Goal: Task Accomplishment & Management: Use online tool/utility

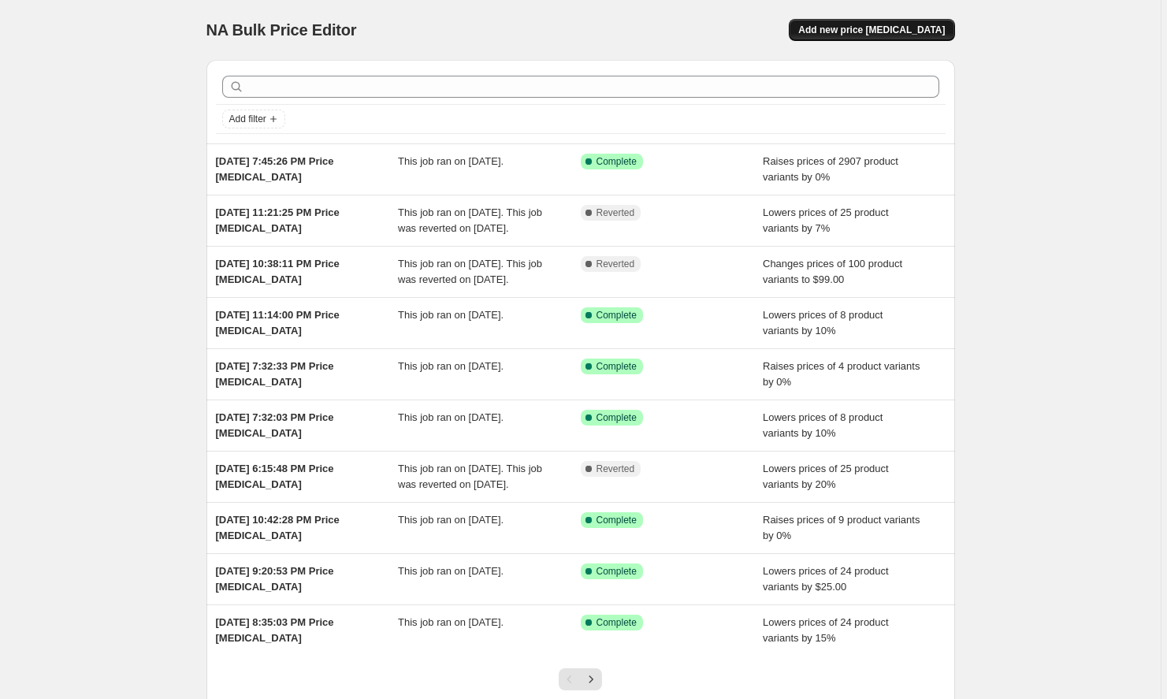
click at [898, 22] on button "Add new price [MEDICAL_DATA]" at bounding box center [872, 30] width 166 height 22
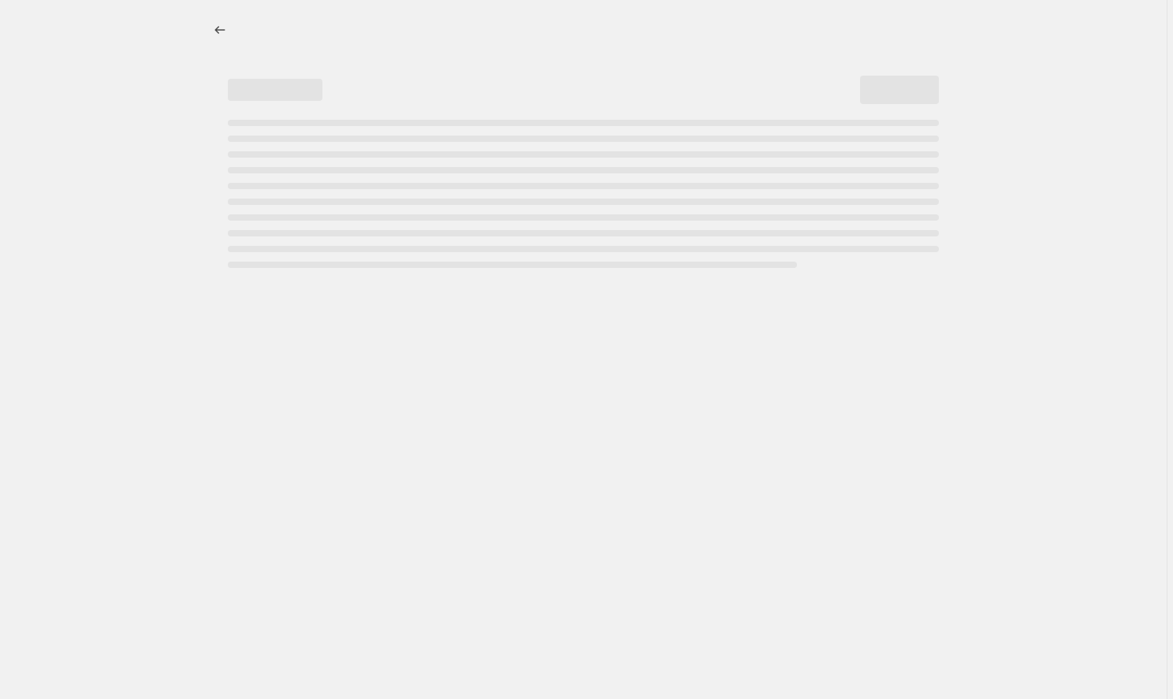
select select "percentage"
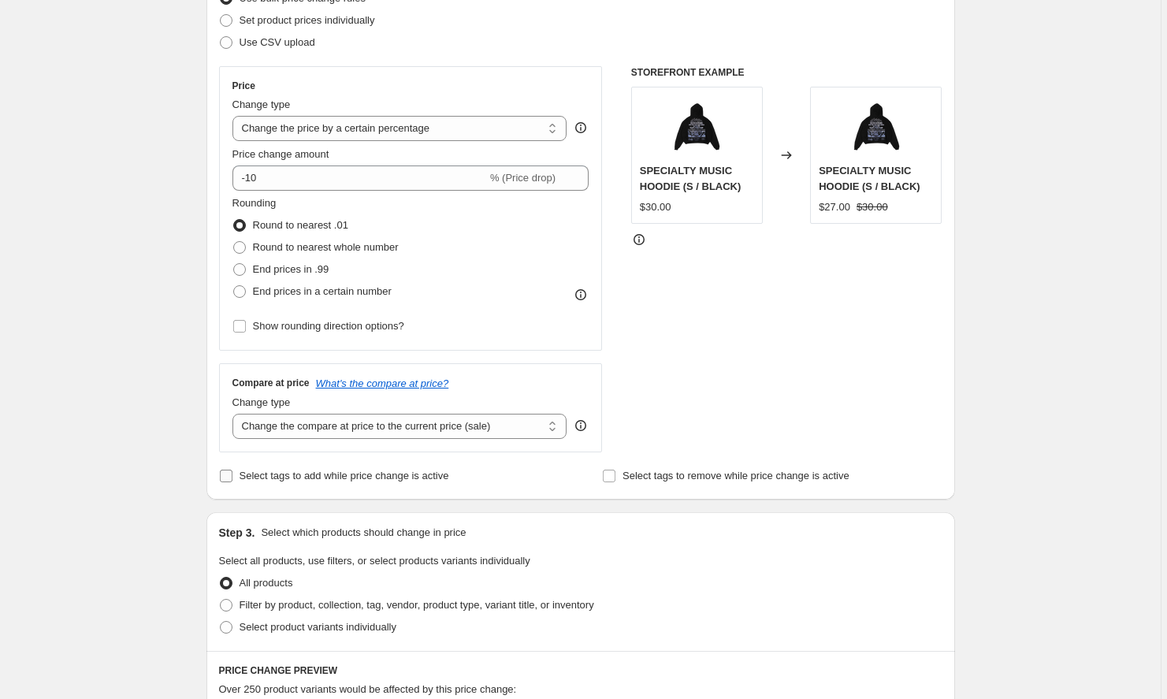
scroll to position [233, 0]
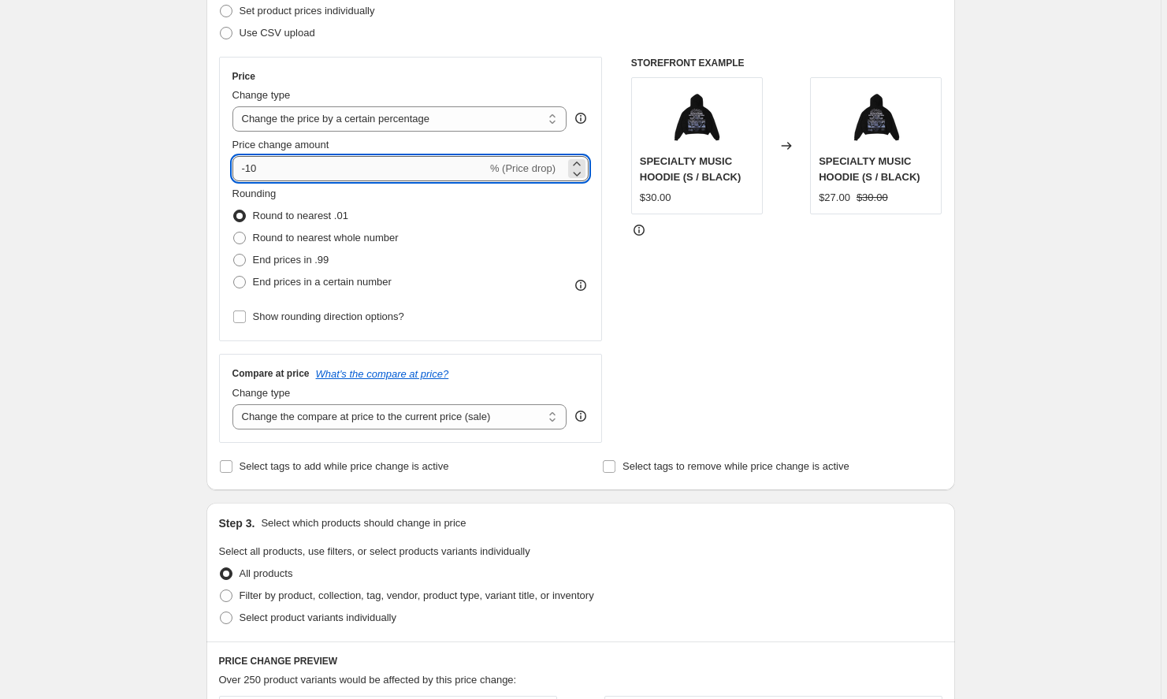
click at [301, 177] on input "-10" at bounding box center [360, 168] width 255 height 25
type input "-84"
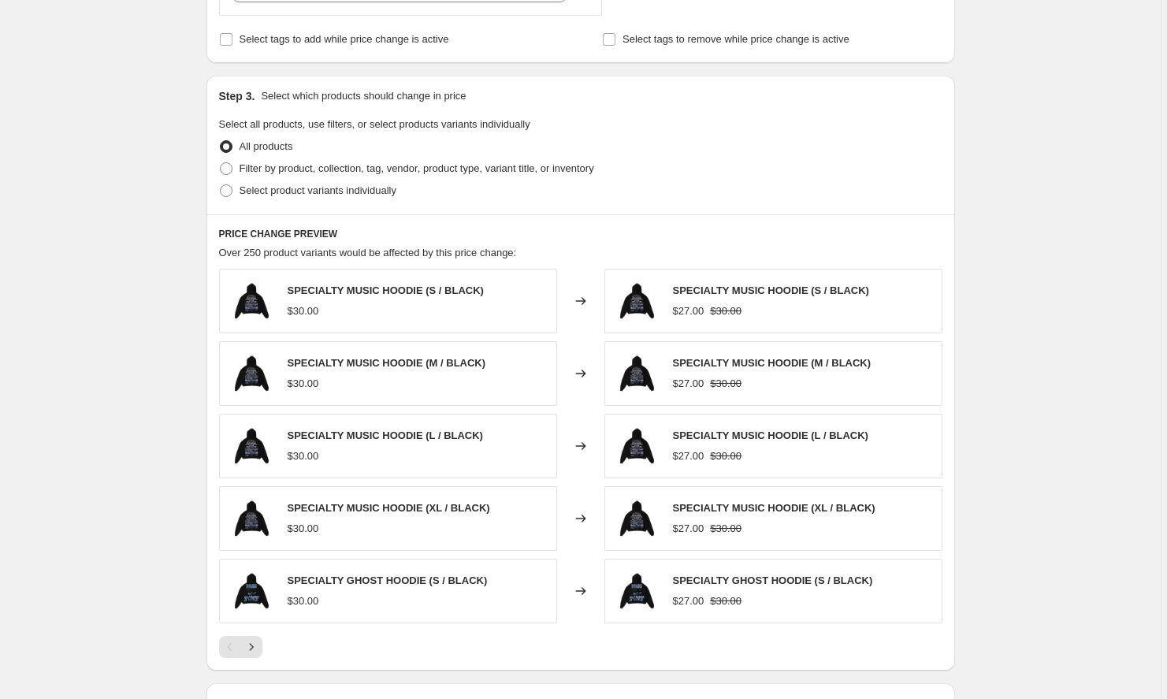
scroll to position [653, 0]
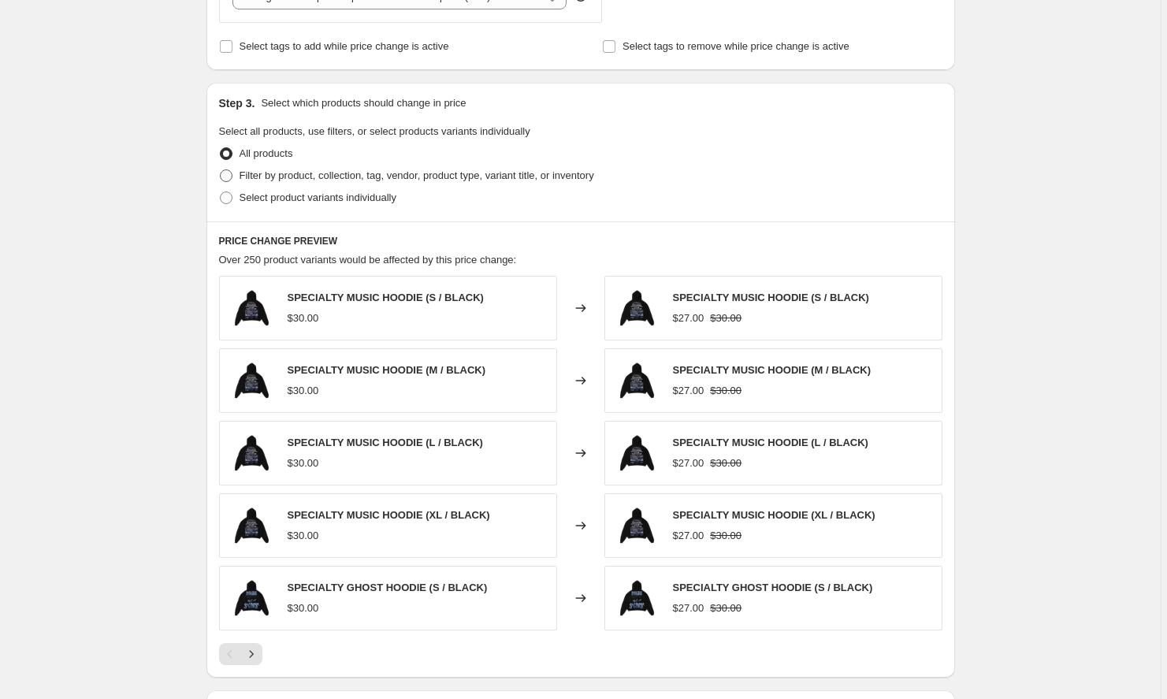
click at [352, 171] on span "Filter by product, collection, tag, vendor, product type, variant title, or inv…" at bounding box center [417, 175] width 355 height 12
click at [221, 170] on input "Filter by product, collection, tag, vendor, product type, variant title, or inv…" at bounding box center [220, 169] width 1 height 1
radio input "true"
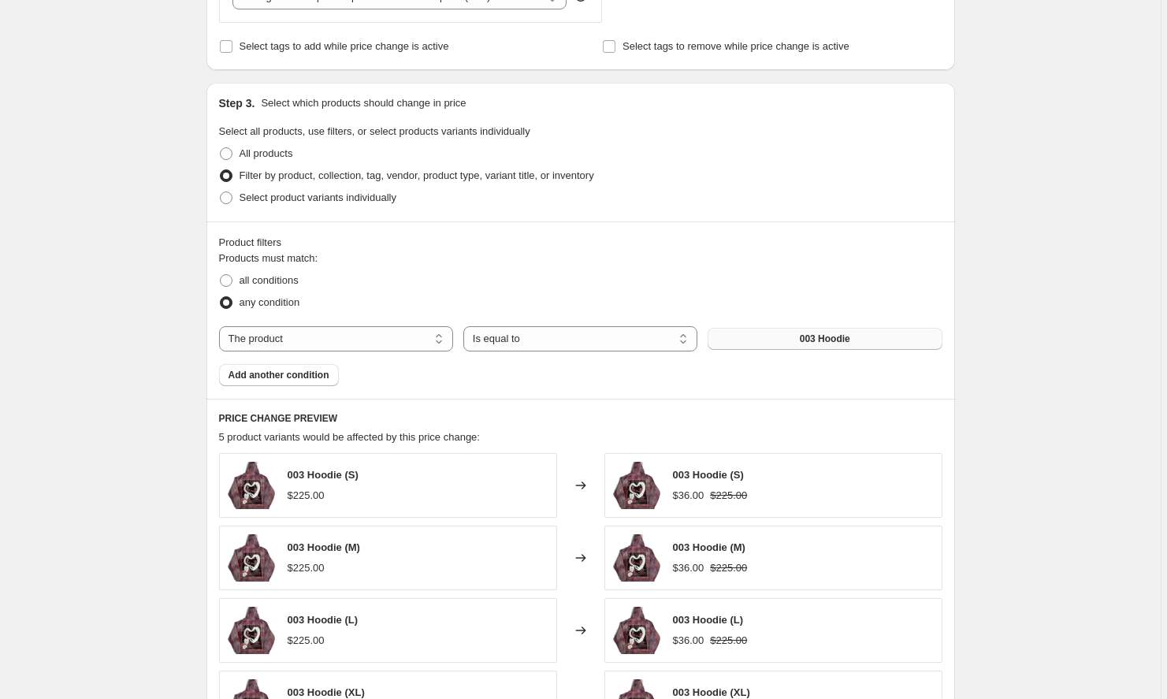
click at [761, 338] on button "003 Hoodie" at bounding box center [825, 339] width 234 height 22
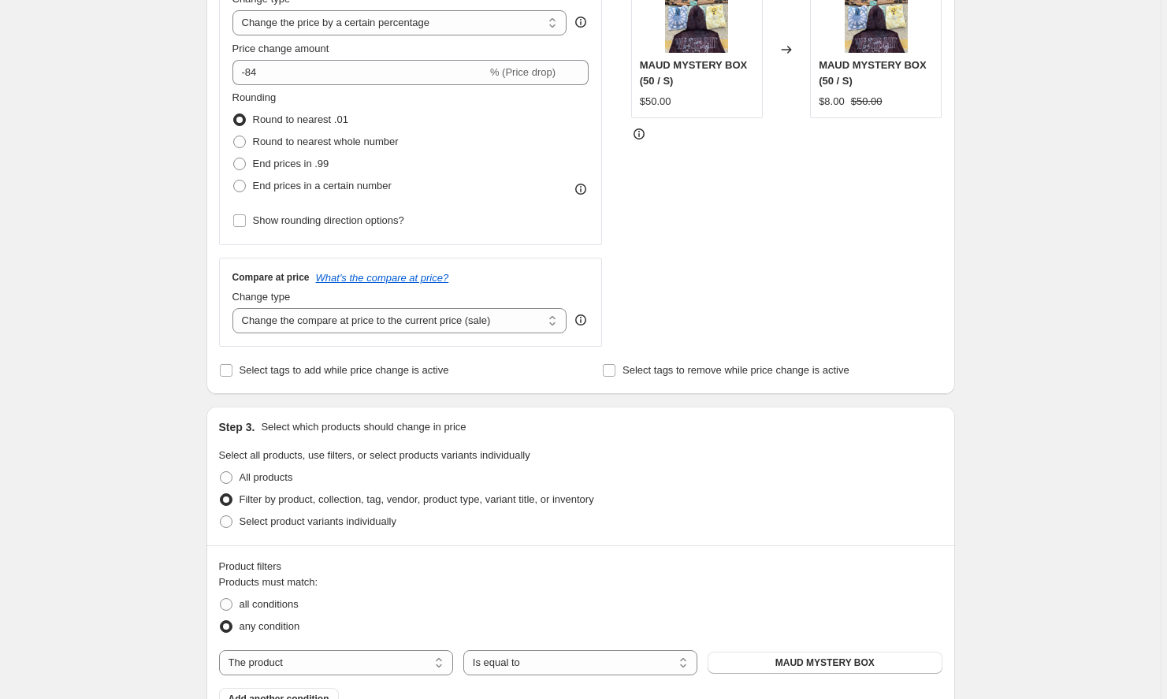
scroll to position [256, 0]
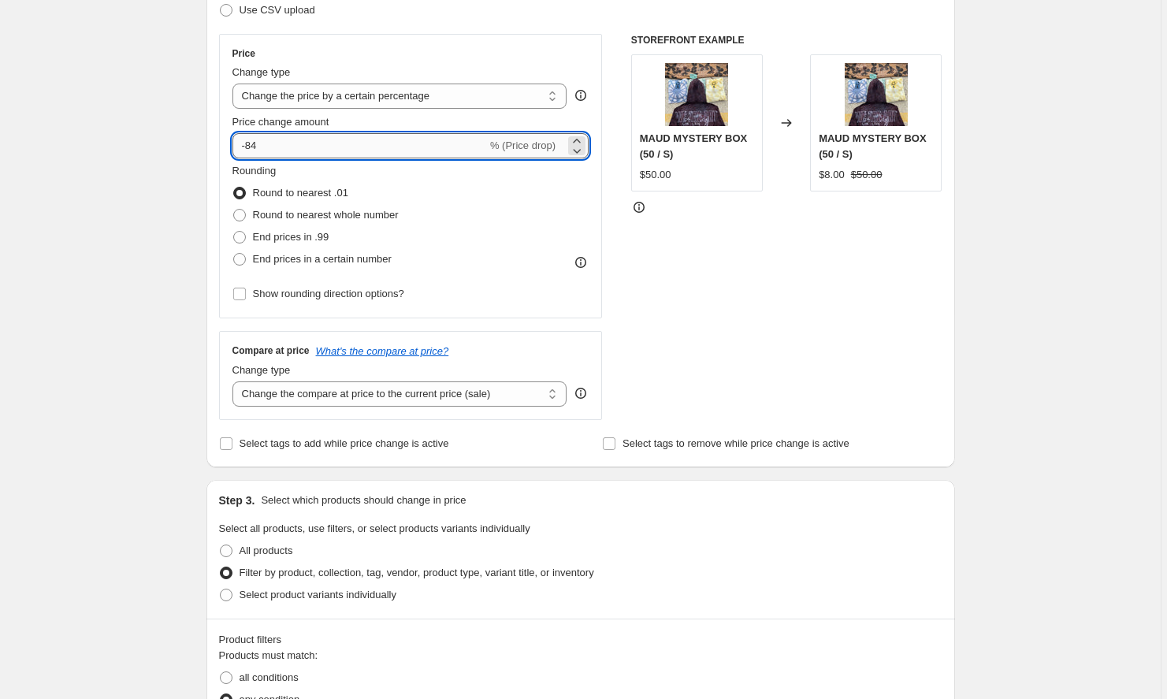
click at [284, 142] on input "-84" at bounding box center [360, 145] width 255 height 25
type input "-8"
click at [246, 145] on input "12" at bounding box center [351, 145] width 236 height 25
type input "-12"
click at [696, 277] on div "STOREFRONT EXAMPLE MAUD MYSTERY BOX (50 / S) $50.00 Changed to MAUD MYSTERY BOX…" at bounding box center [786, 227] width 311 height 386
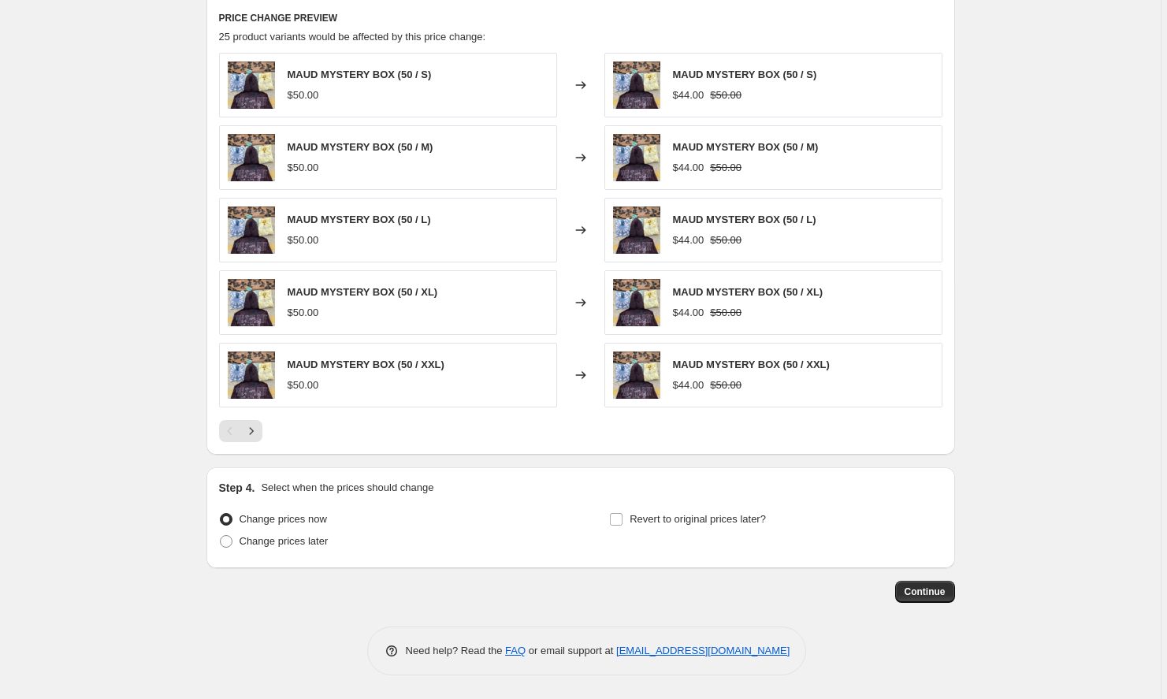
scroll to position [1054, 0]
click at [933, 586] on span "Continue" at bounding box center [925, 592] width 41 height 13
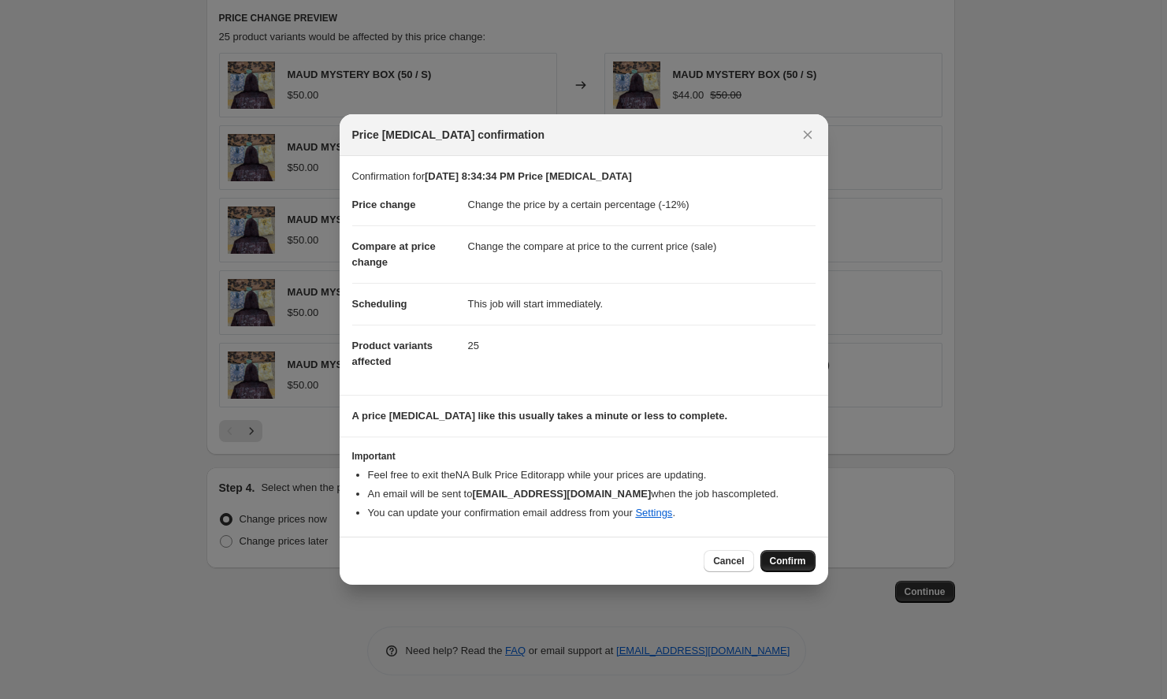
click at [777, 560] on span "Confirm" at bounding box center [788, 561] width 36 height 13
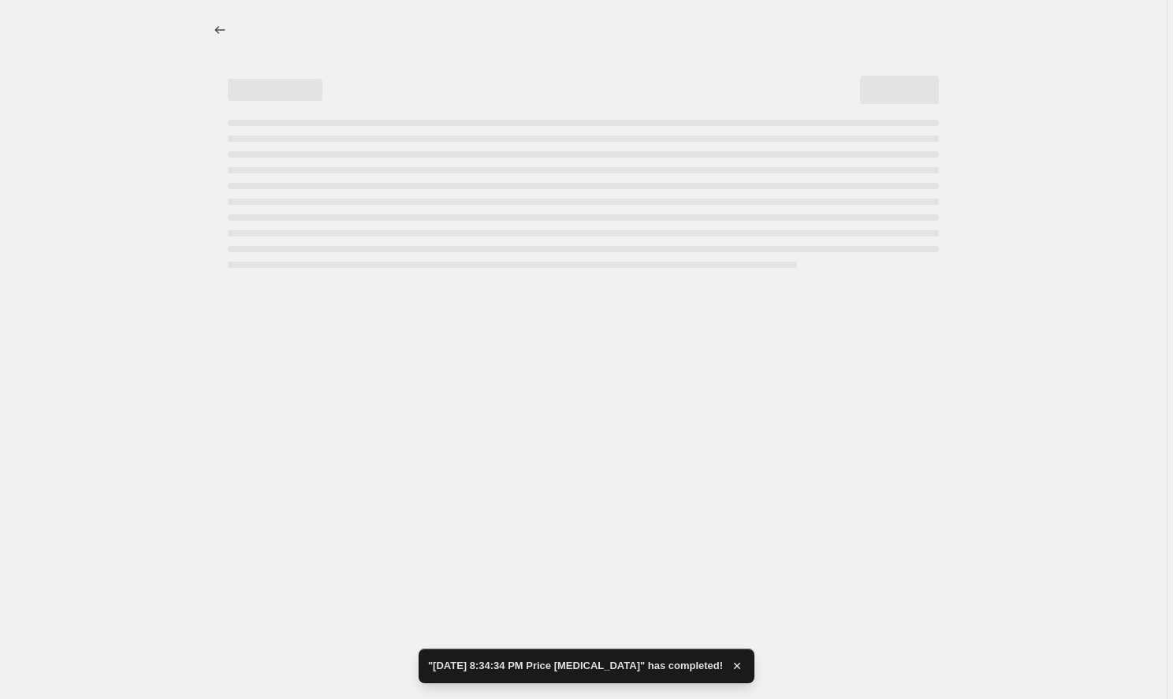
select select "percentage"
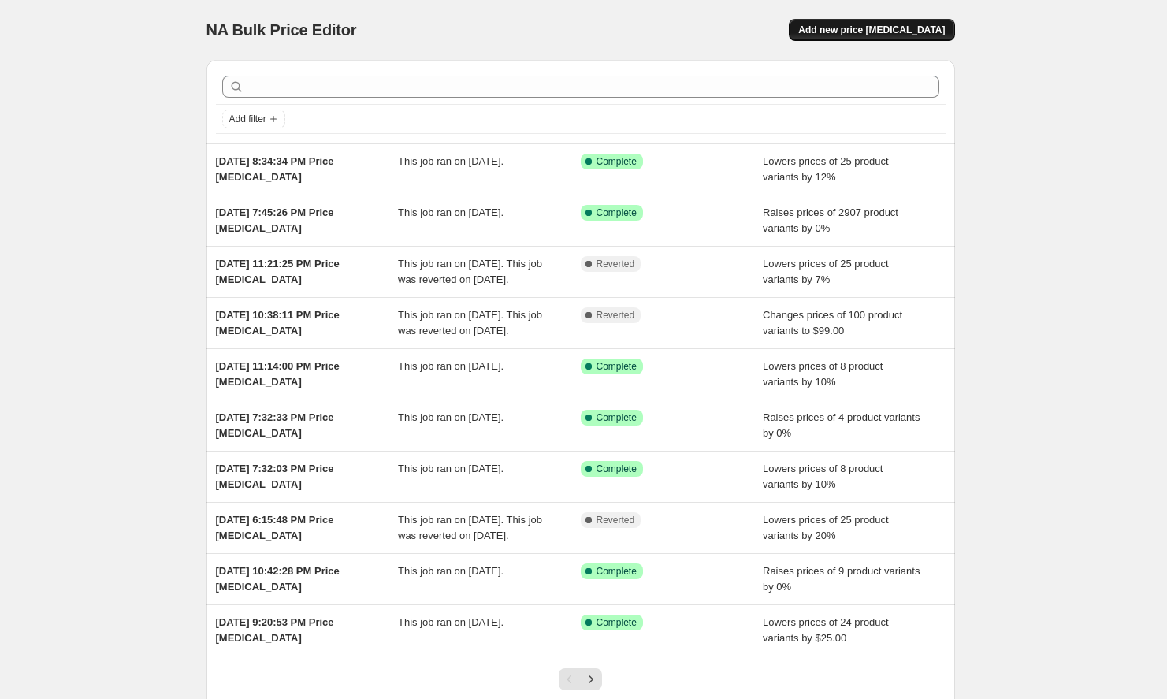
click at [895, 35] on span "Add new price [MEDICAL_DATA]" at bounding box center [871, 30] width 147 height 13
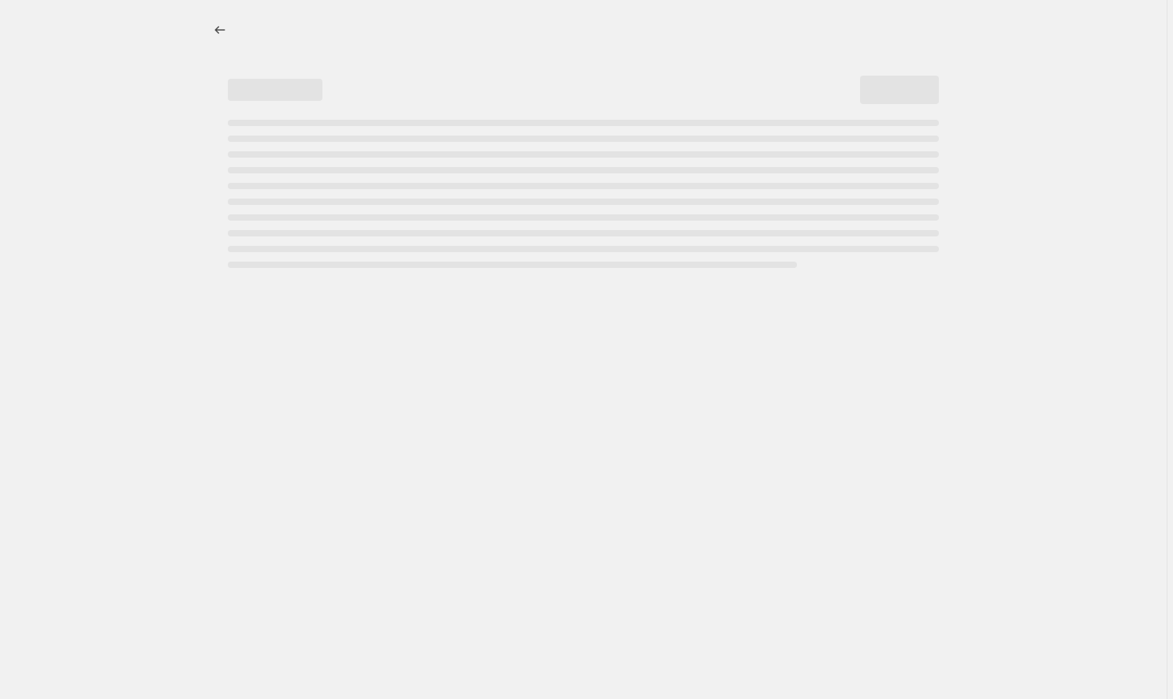
select select "percentage"
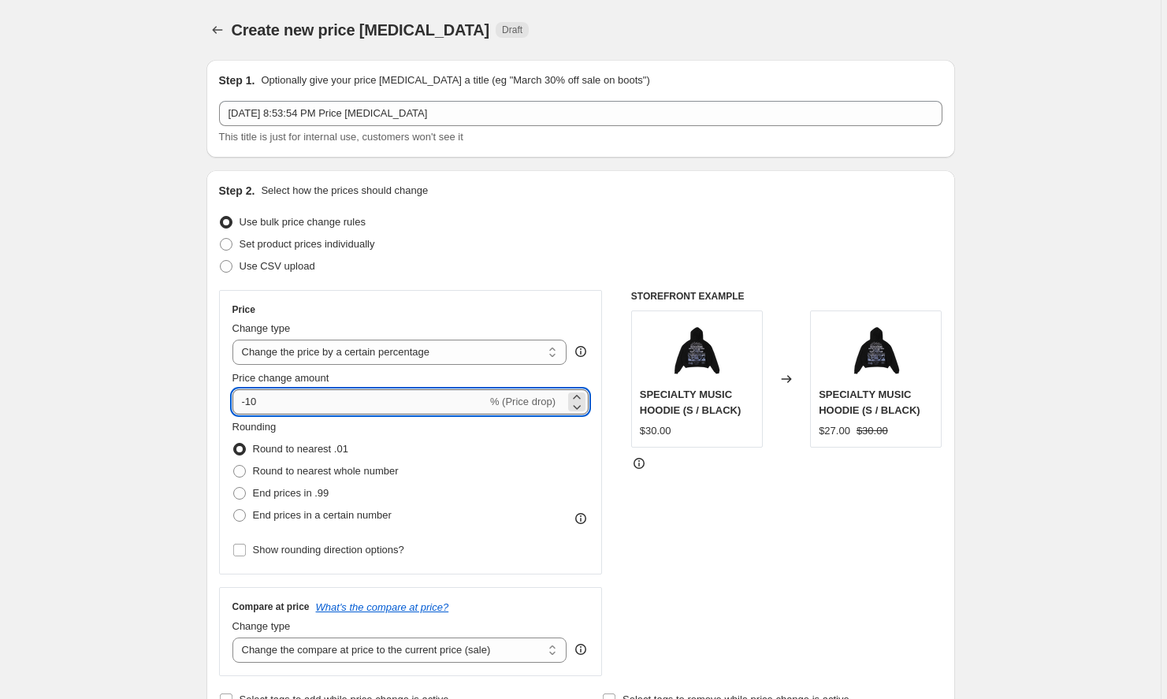
click at [452, 402] on input "-10" at bounding box center [360, 401] width 255 height 25
type input "-1"
type input "-13"
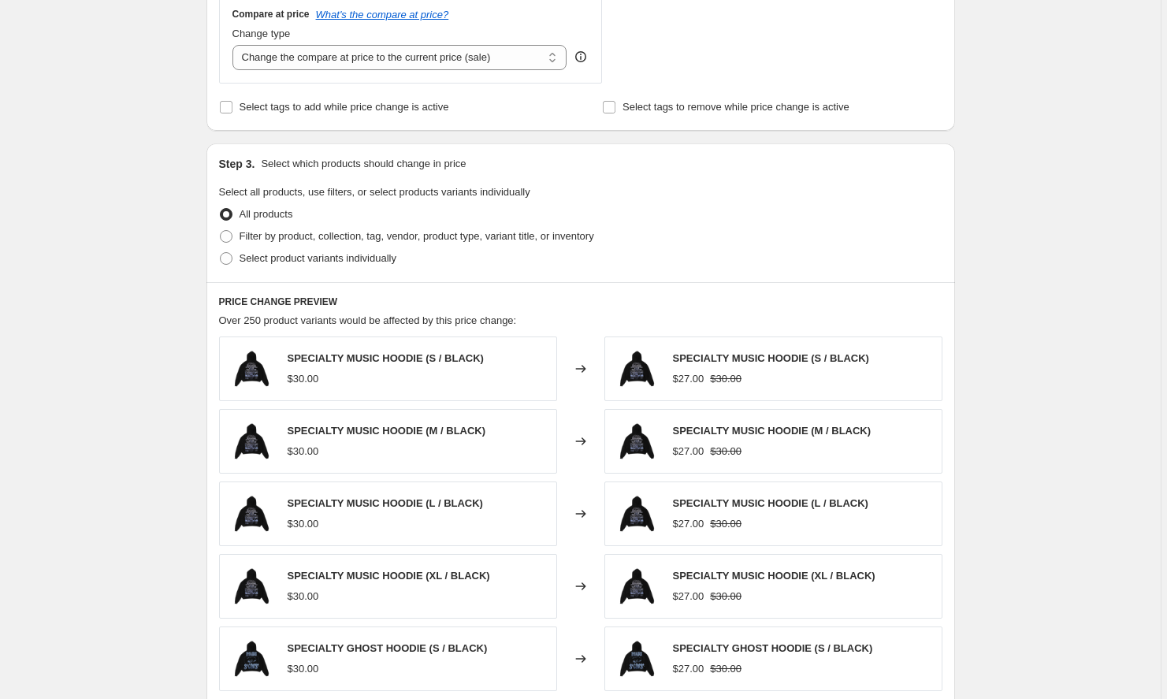
scroll to position [340, 0]
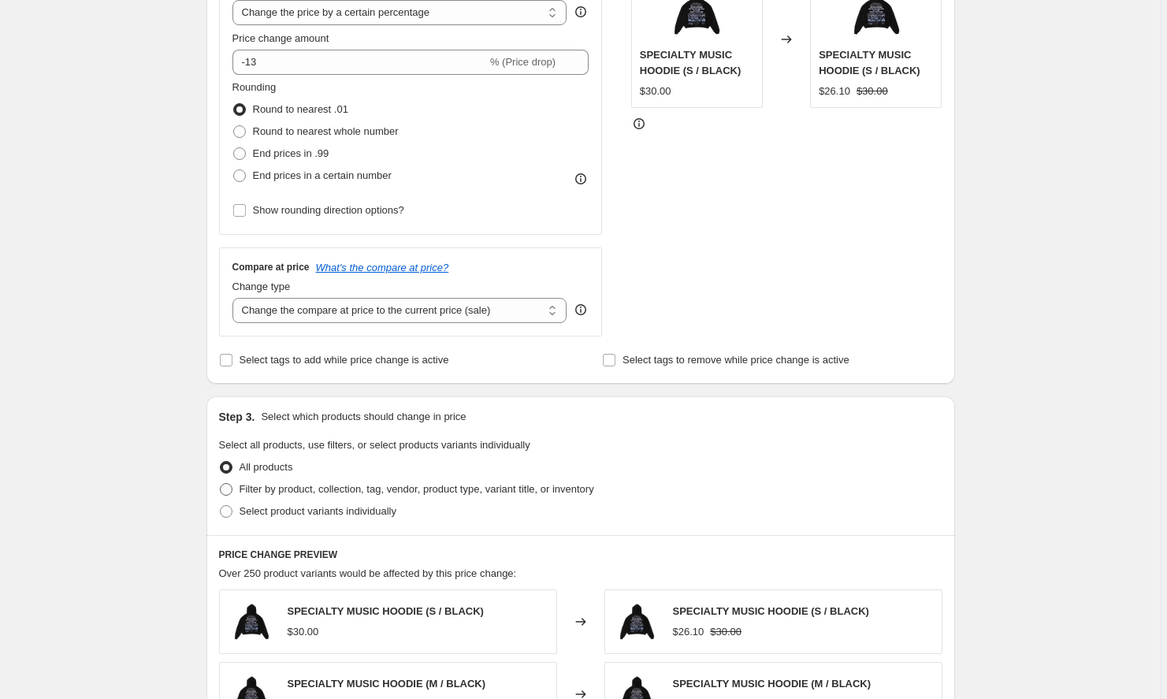
click at [390, 483] on span "Filter by product, collection, tag, vendor, product type, variant title, or inv…" at bounding box center [417, 489] width 355 height 12
click at [221, 483] on input "Filter by product, collection, tag, vendor, product type, variant title, or inv…" at bounding box center [220, 483] width 1 height 1
radio input "true"
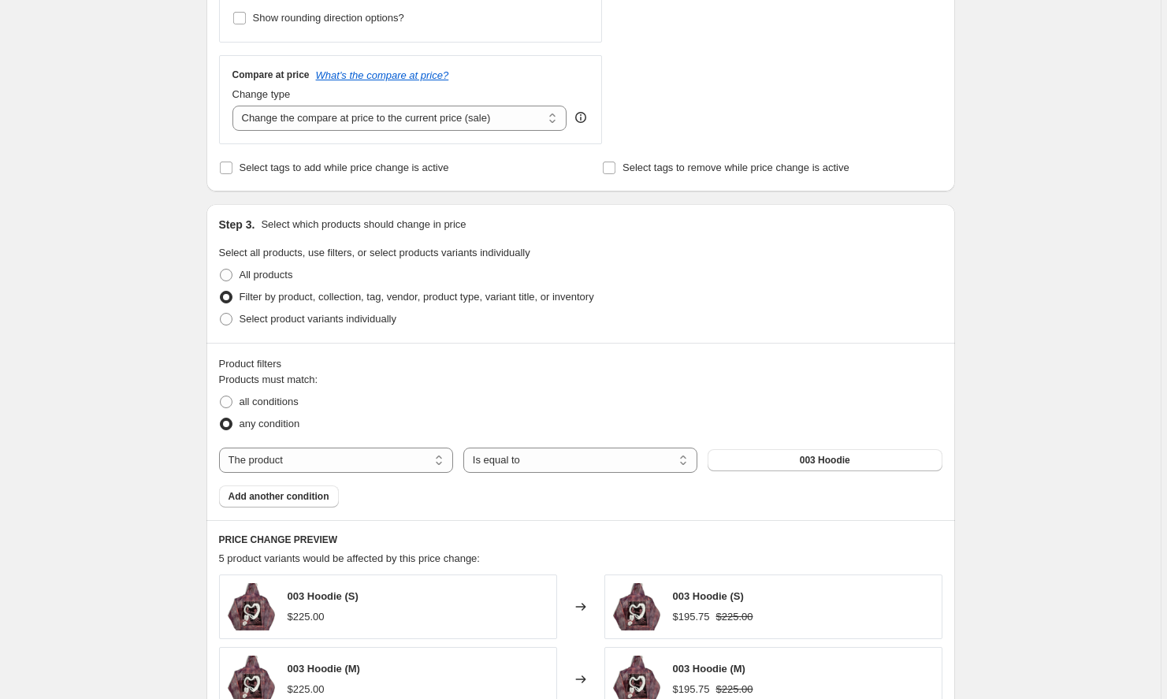
scroll to position [547, 0]
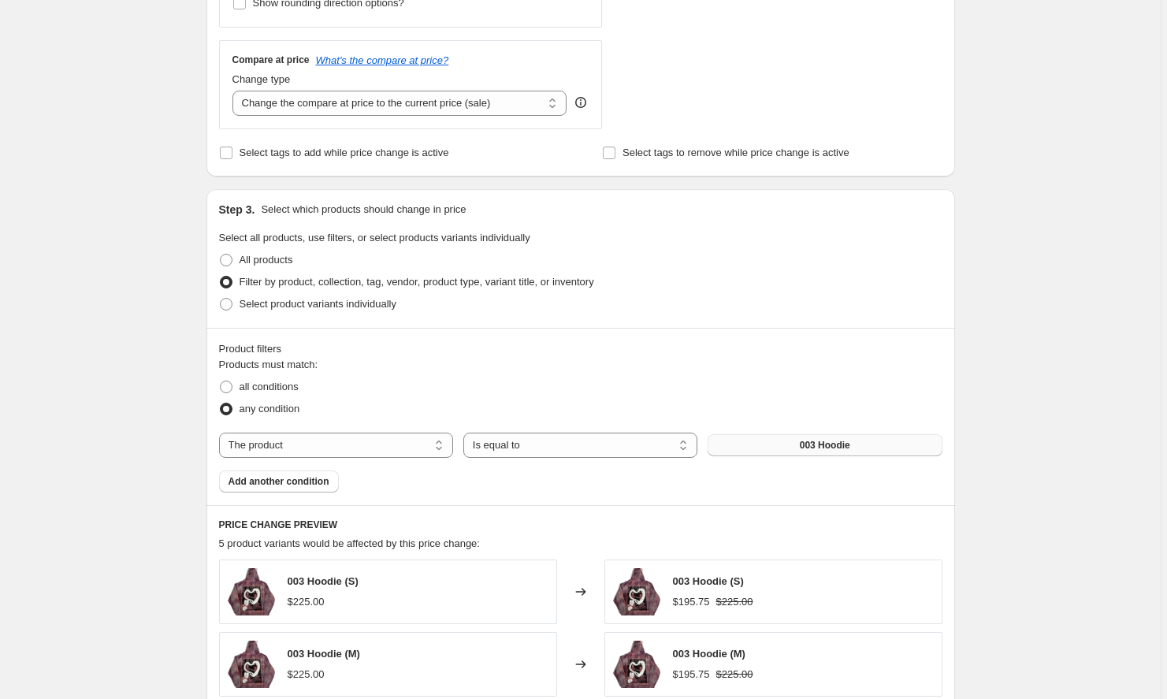
click at [805, 449] on span "003 Hoodie" at bounding box center [825, 445] width 50 height 13
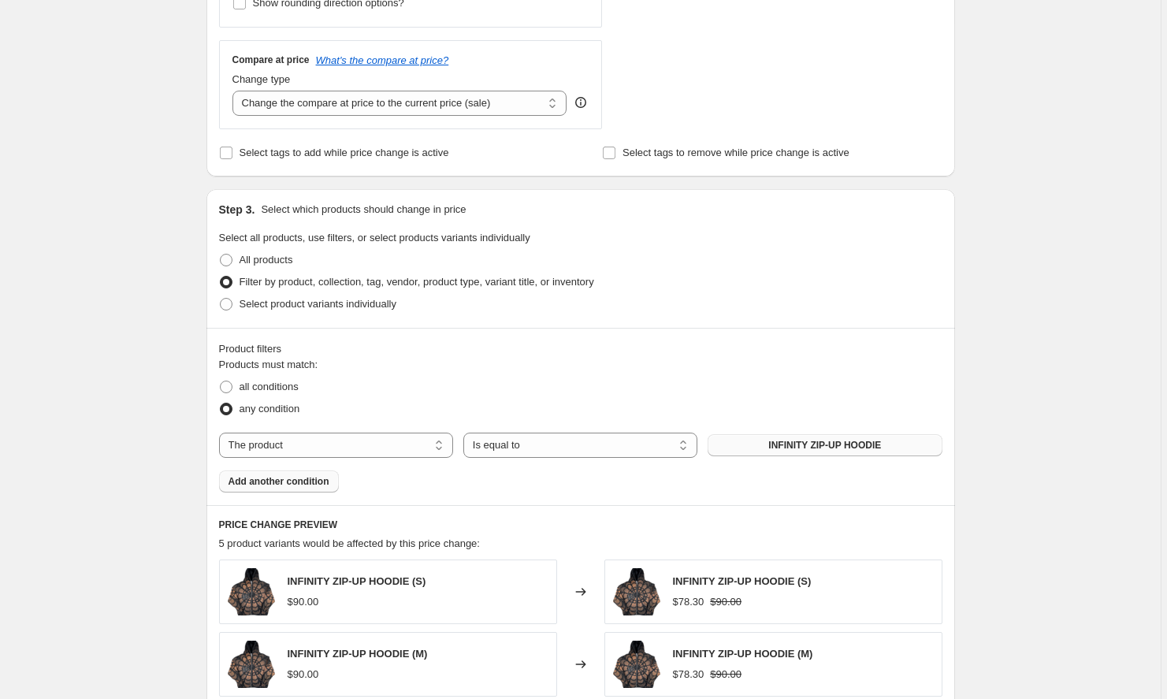
click at [292, 481] on span "Add another condition" at bounding box center [279, 481] width 101 height 13
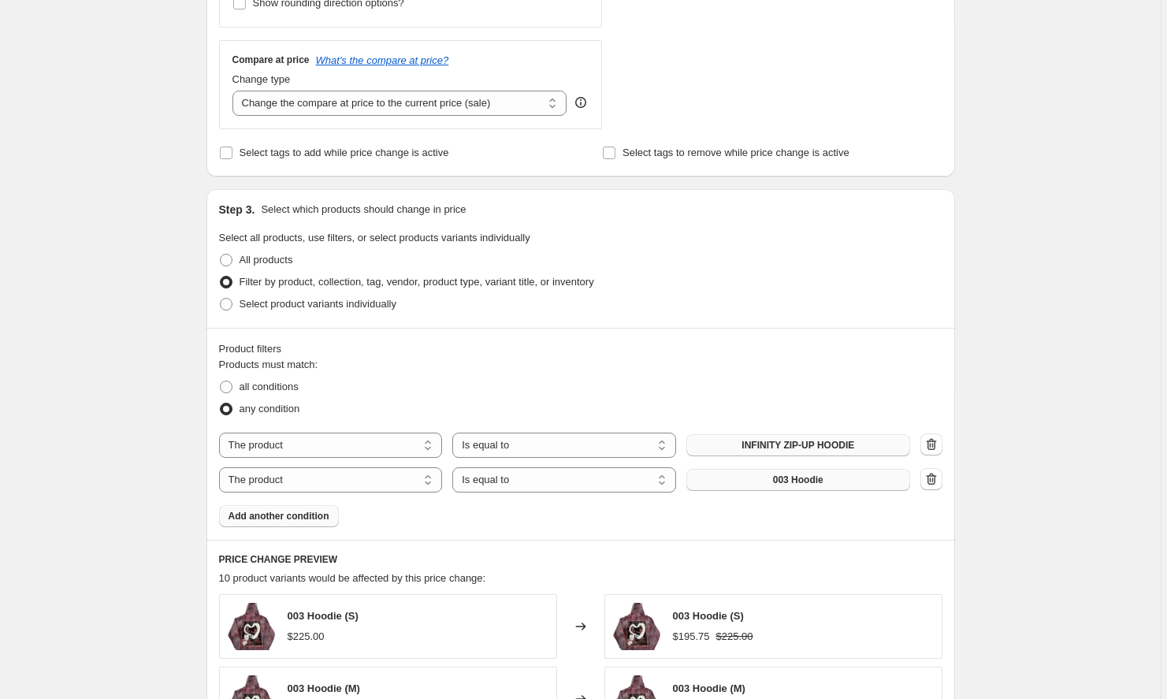
click at [772, 471] on button "003 Hoodie" at bounding box center [799, 480] width 224 height 22
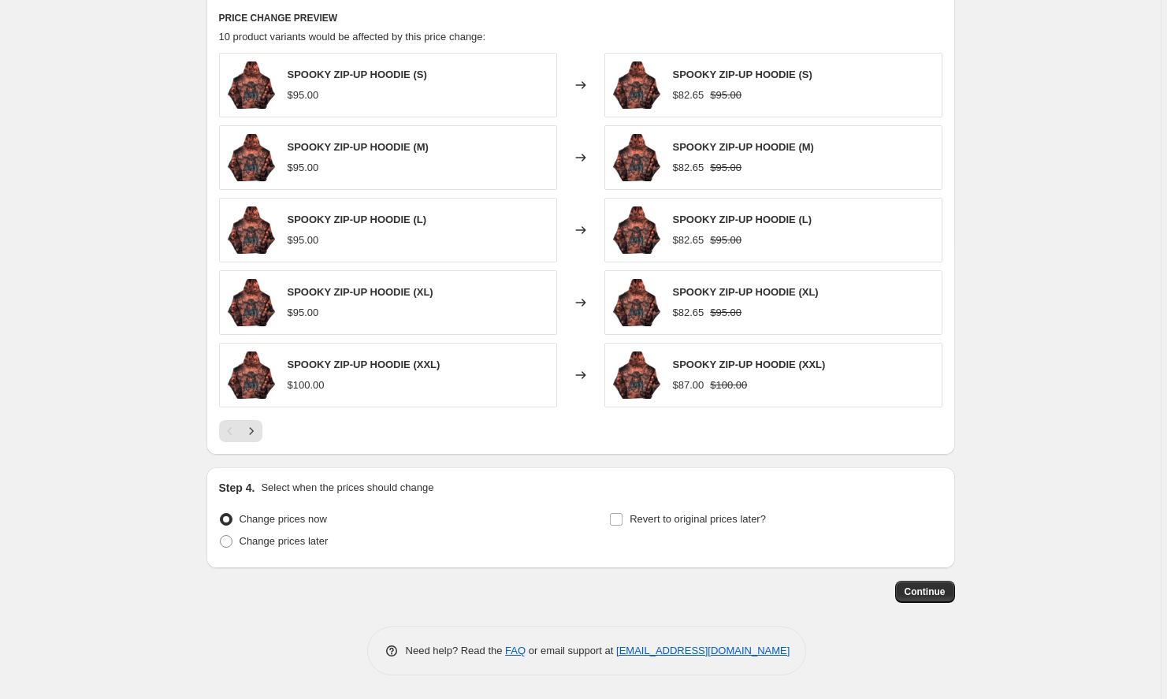
scroll to position [1089, 0]
click at [251, 425] on icon "Next" at bounding box center [252, 431] width 16 height 16
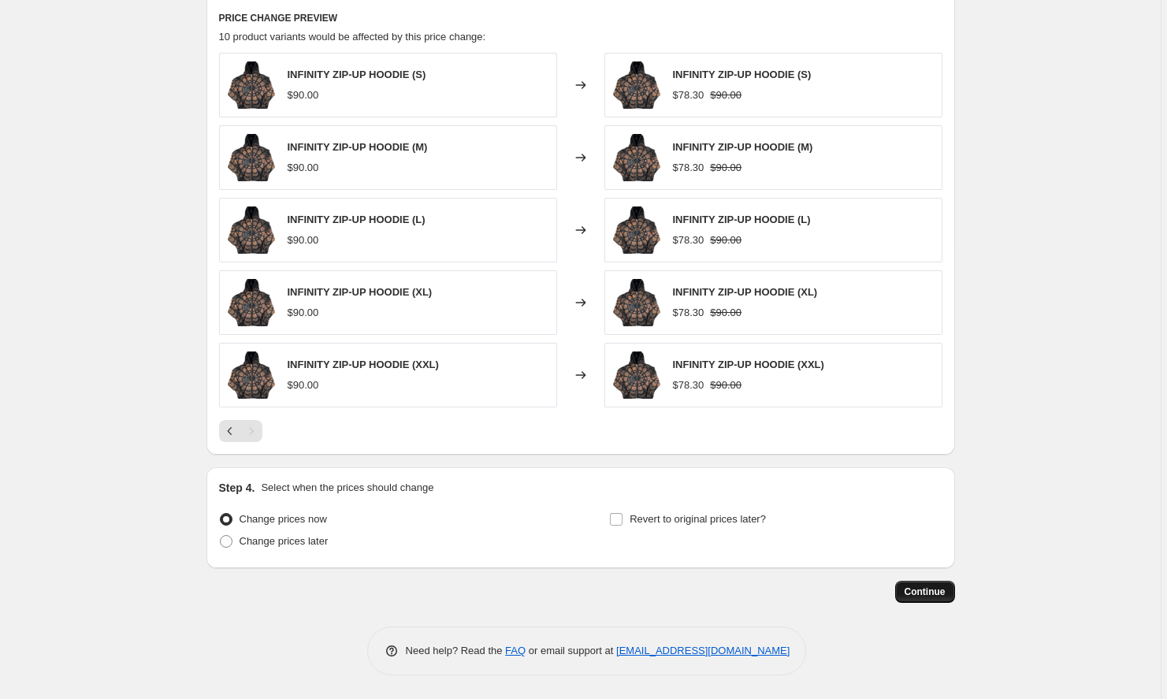
click at [923, 592] on span "Continue" at bounding box center [925, 592] width 41 height 13
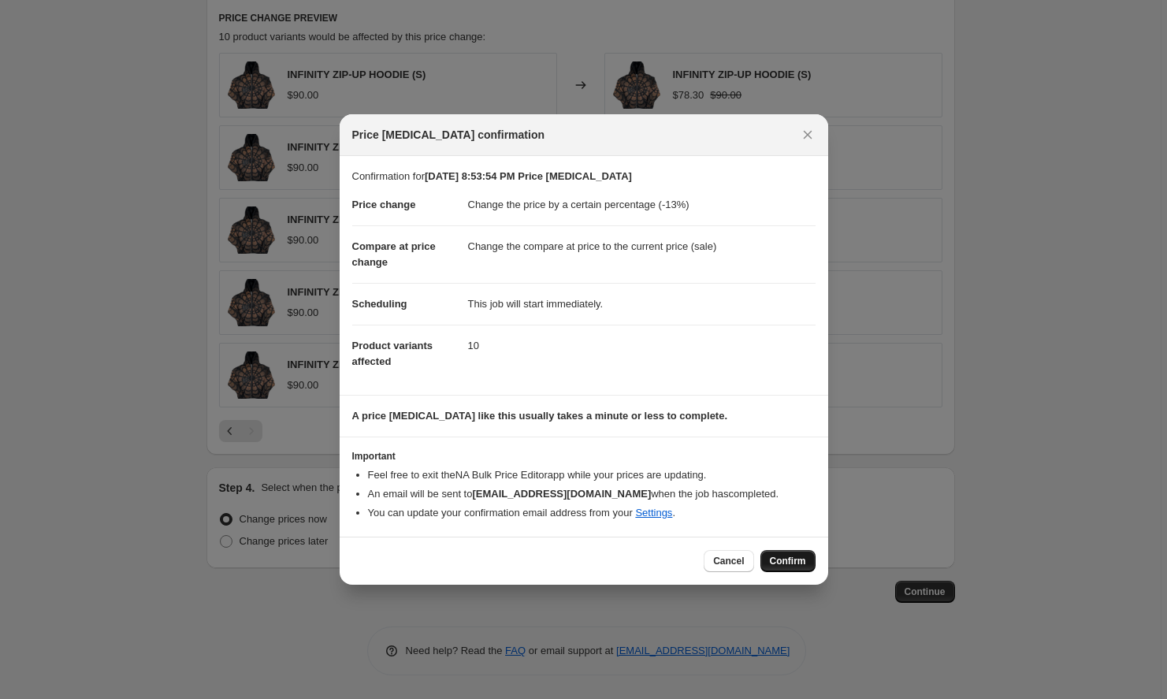
click at [784, 568] on span "Confirm" at bounding box center [788, 561] width 36 height 13
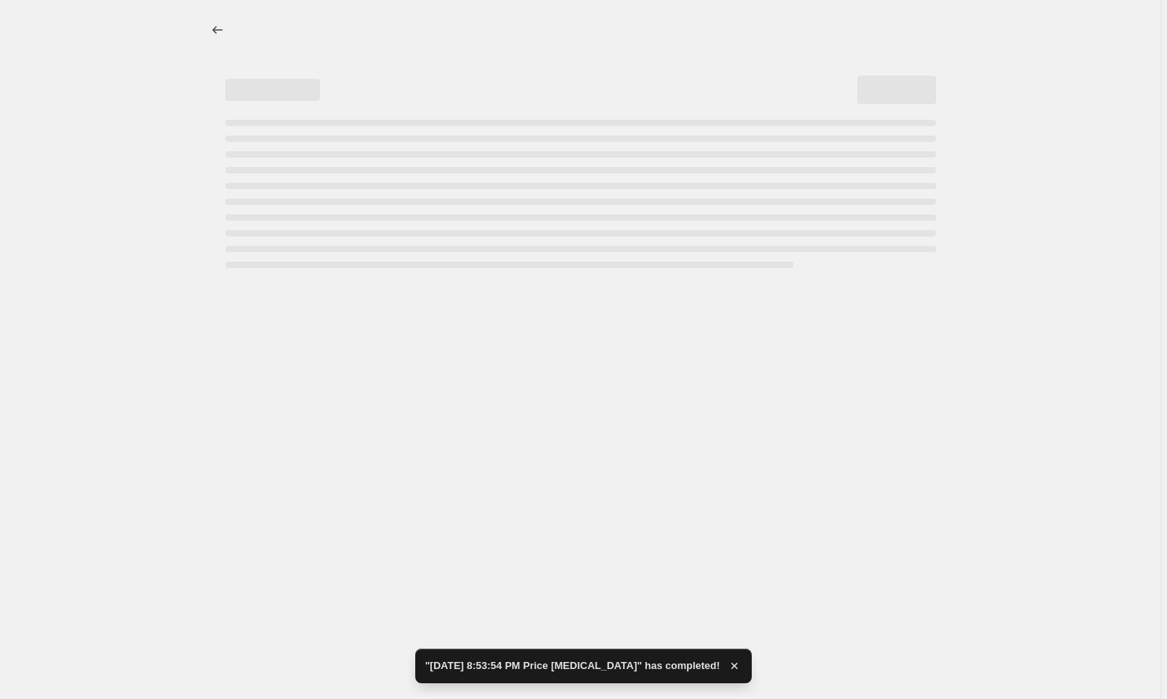
select select "percentage"
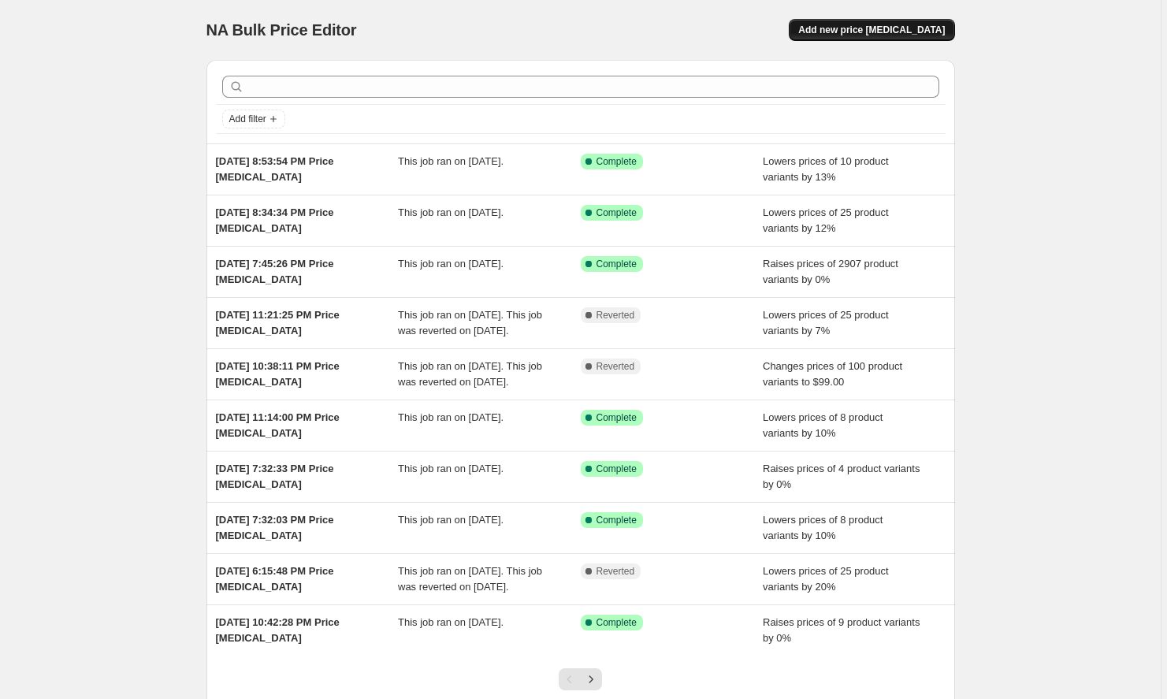
click at [929, 23] on button "Add new price [MEDICAL_DATA]" at bounding box center [872, 30] width 166 height 22
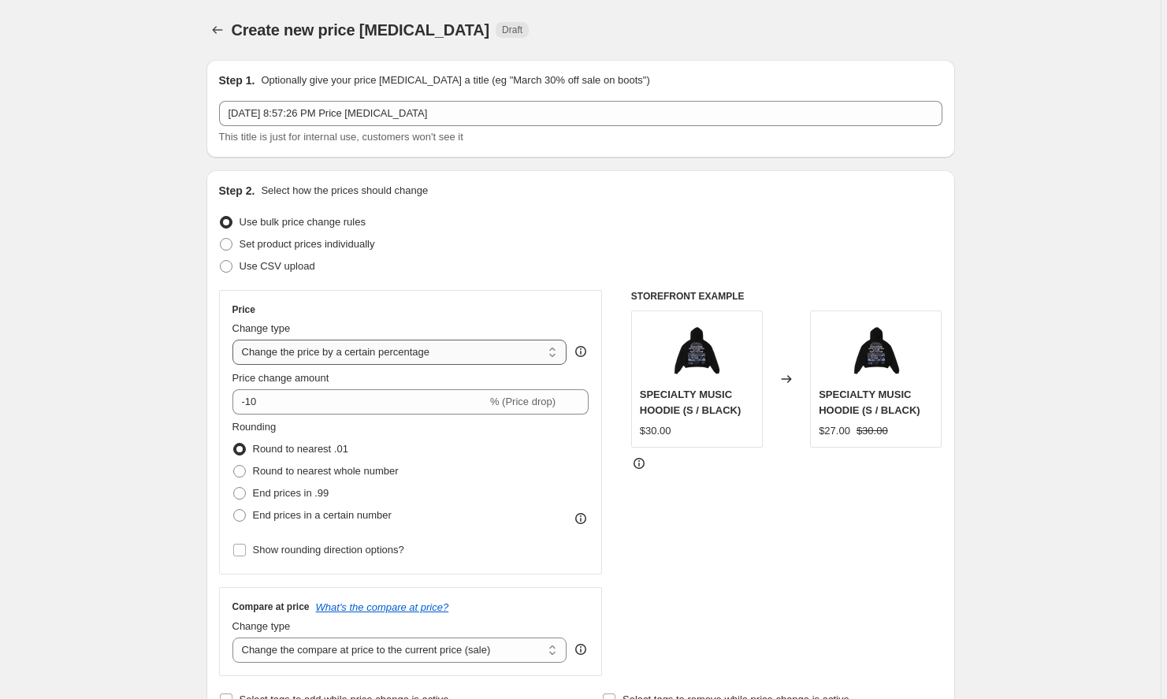
select select "by"
click at [325, 404] on input "-10.00" at bounding box center [375, 401] width 247 height 25
type input "-1"
type input "-20.31"
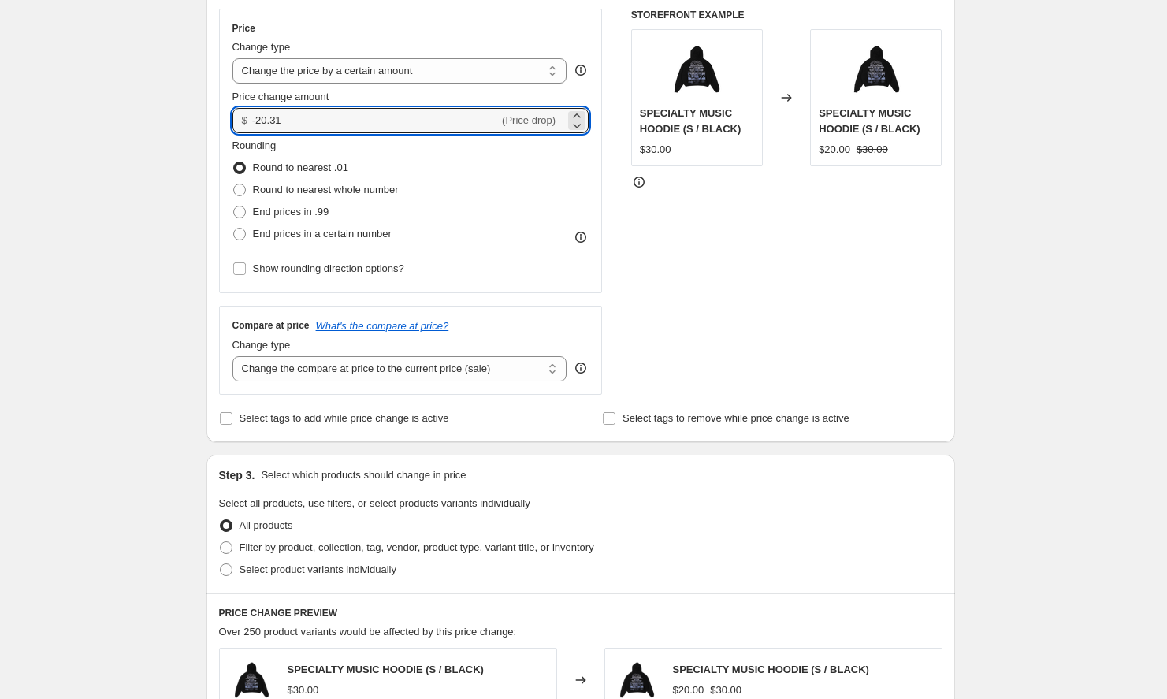
scroll to position [572, 0]
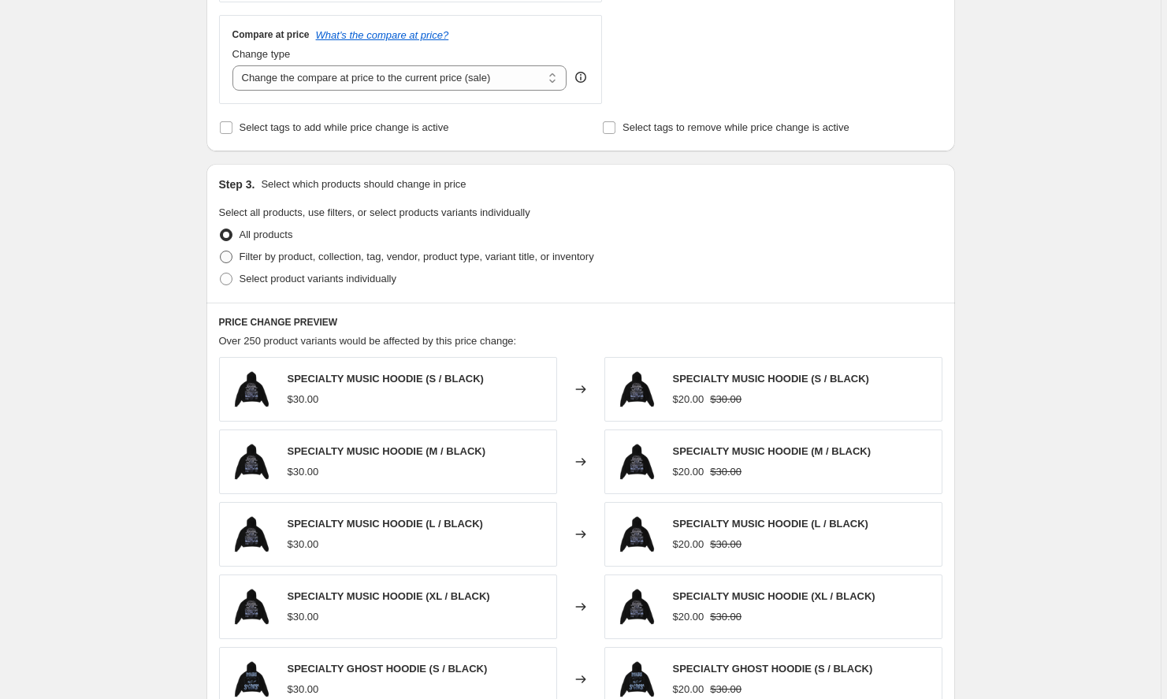
click at [339, 248] on label "Filter by product, collection, tag, vendor, product type, variant title, or inv…" at bounding box center [406, 257] width 375 height 22
click at [221, 251] on input "Filter by product, collection, tag, vendor, product type, variant title, or inv…" at bounding box center [220, 251] width 1 height 1
radio input "true"
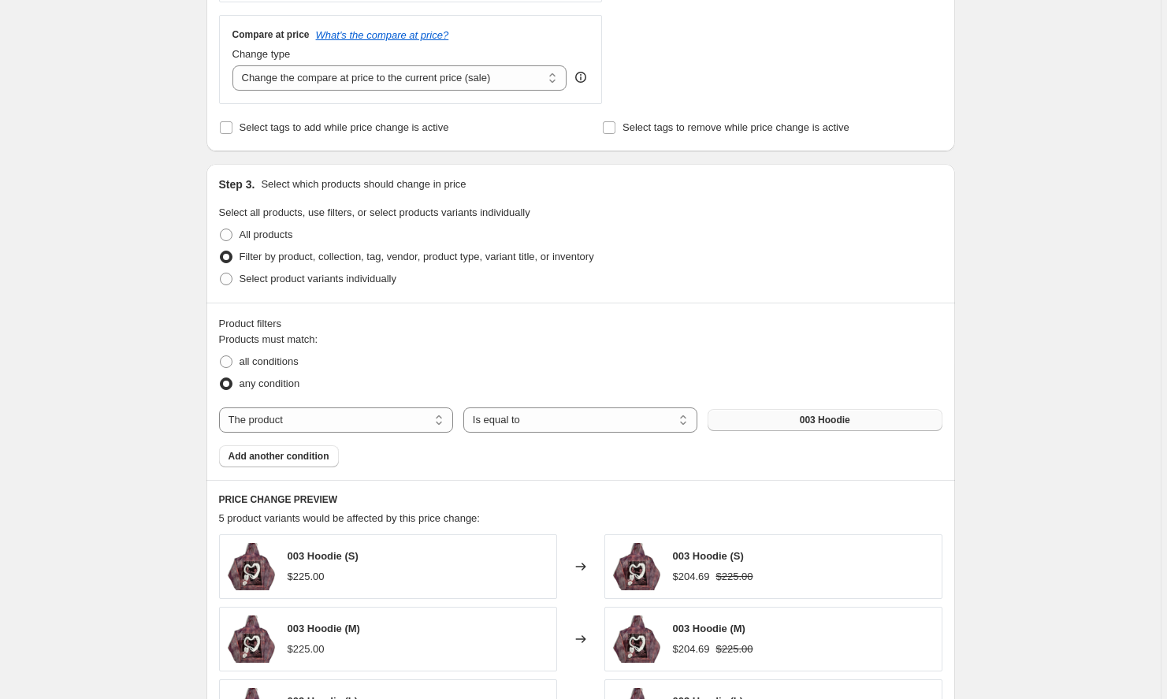
click at [807, 426] on span "003 Hoodie" at bounding box center [825, 420] width 50 height 13
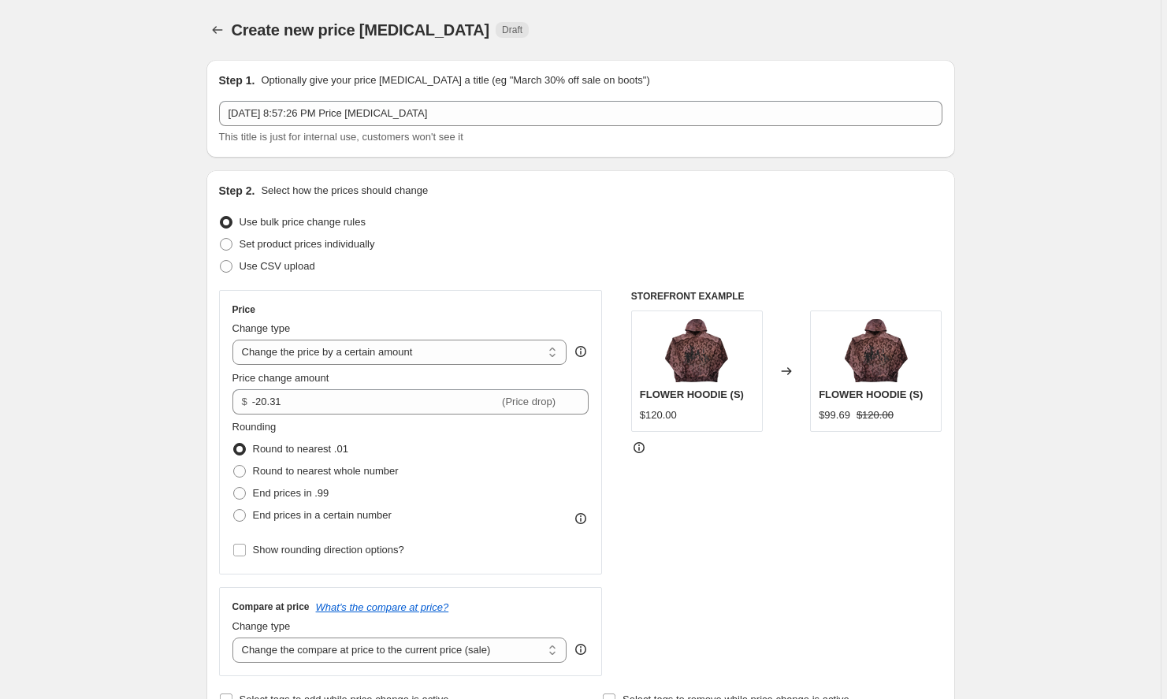
scroll to position [0, 0]
click at [374, 397] on input "-20.31" at bounding box center [375, 401] width 247 height 25
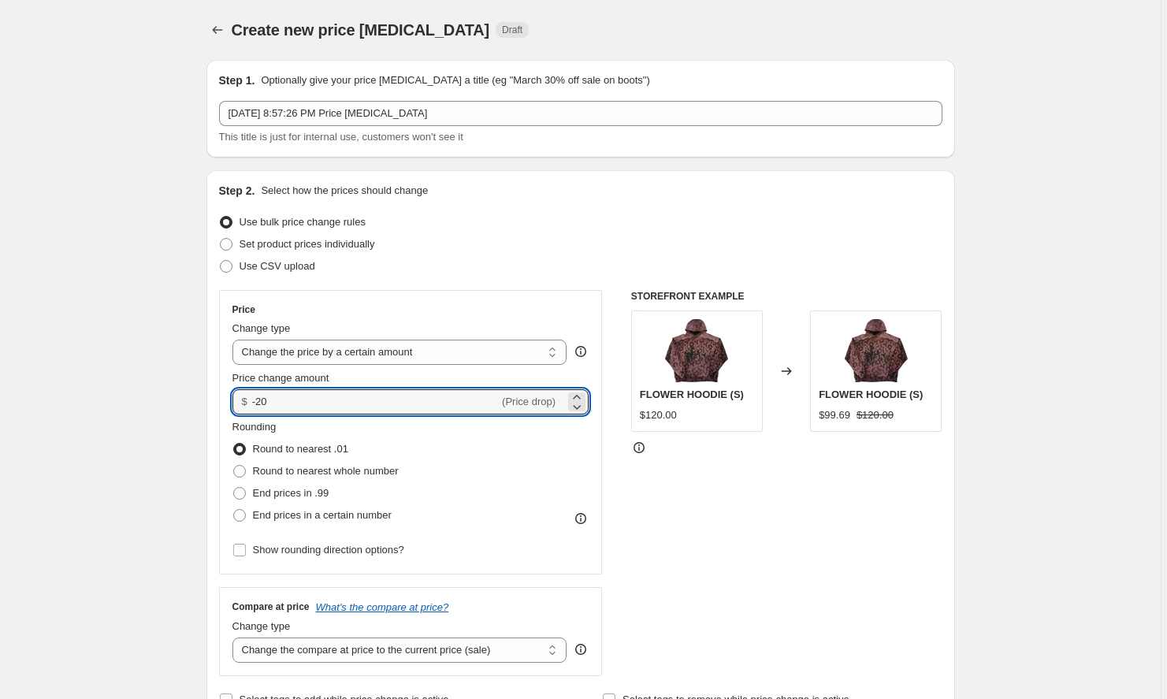
type input "-20.00"
click at [680, 519] on div "STOREFRONT EXAMPLE FLOWER HOODIE (S) $120.00 Changed to FLOWER HOODIE (S) $99.6…" at bounding box center [786, 483] width 311 height 386
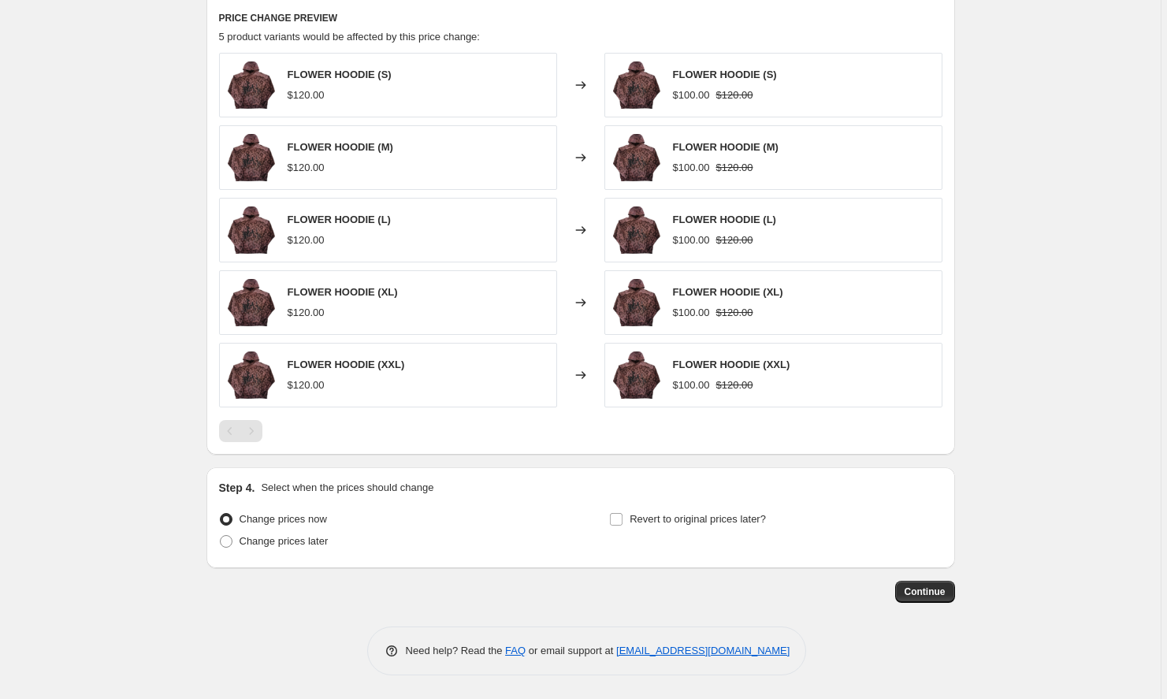
scroll to position [1054, 0]
click at [929, 593] on span "Continue" at bounding box center [925, 592] width 41 height 13
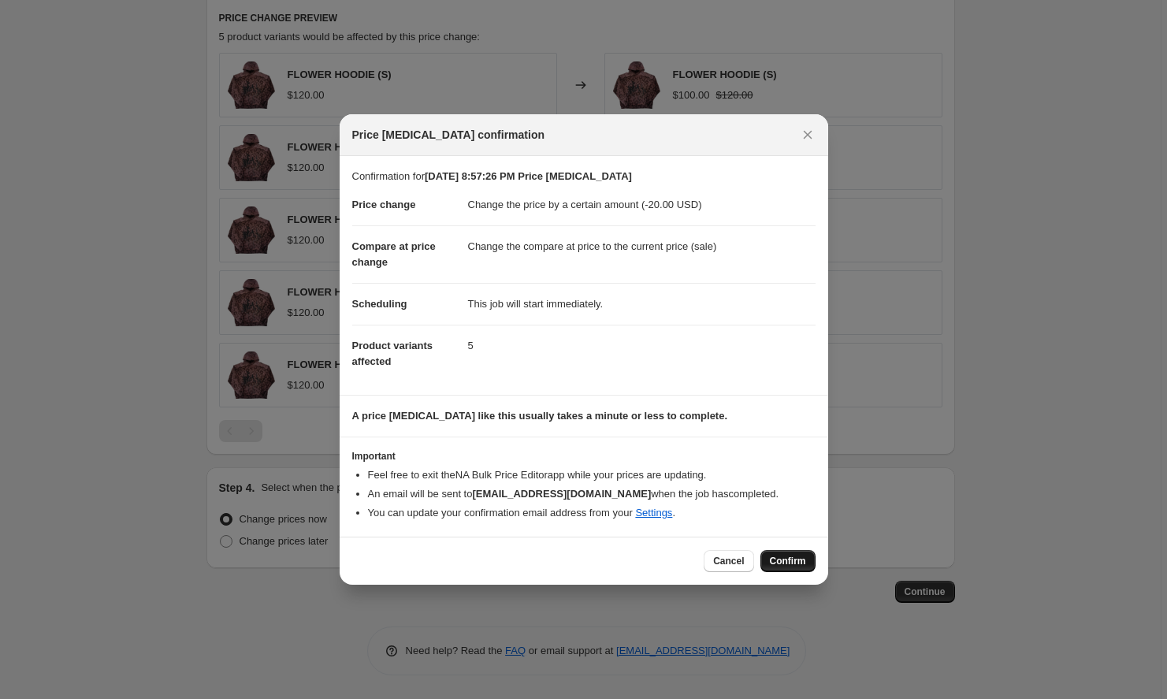
click at [795, 558] on span "Confirm" at bounding box center [788, 561] width 36 height 13
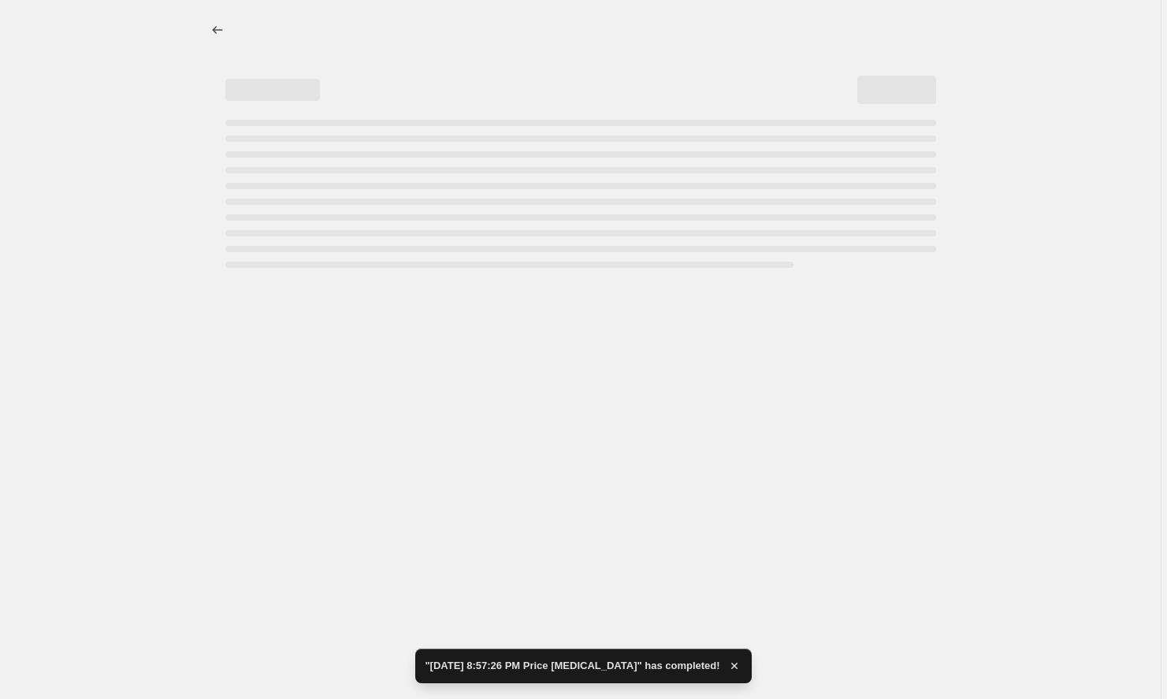
select select "by"
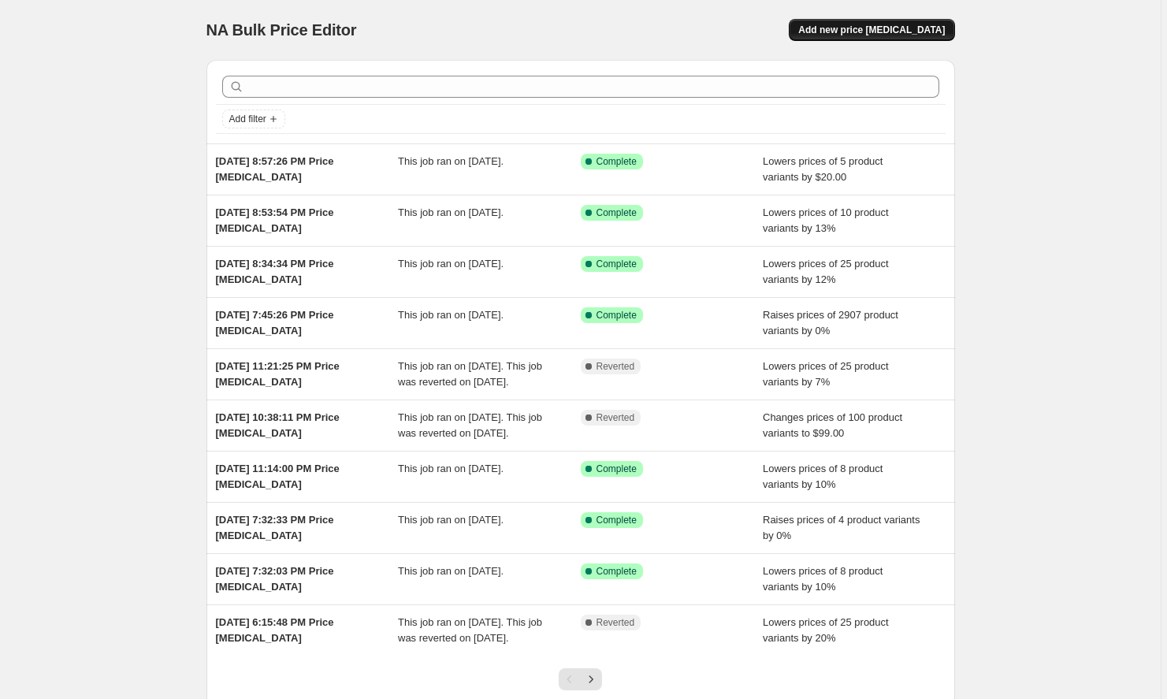
click at [883, 24] on span "Add new price [MEDICAL_DATA]" at bounding box center [871, 30] width 147 height 13
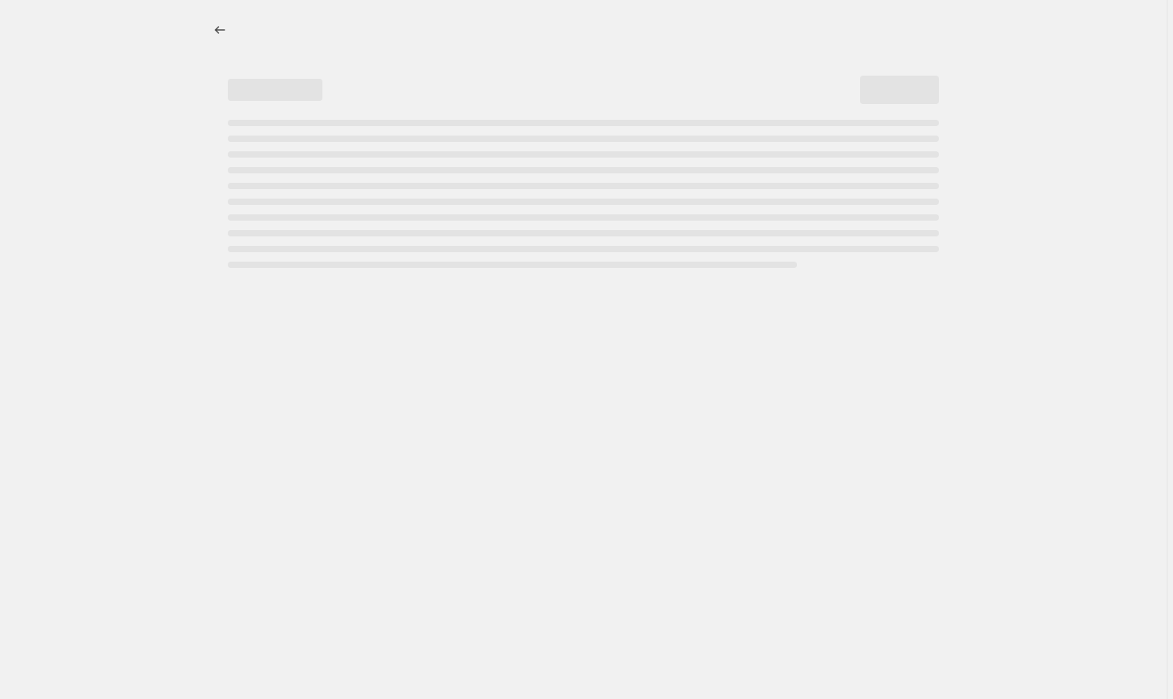
select select "percentage"
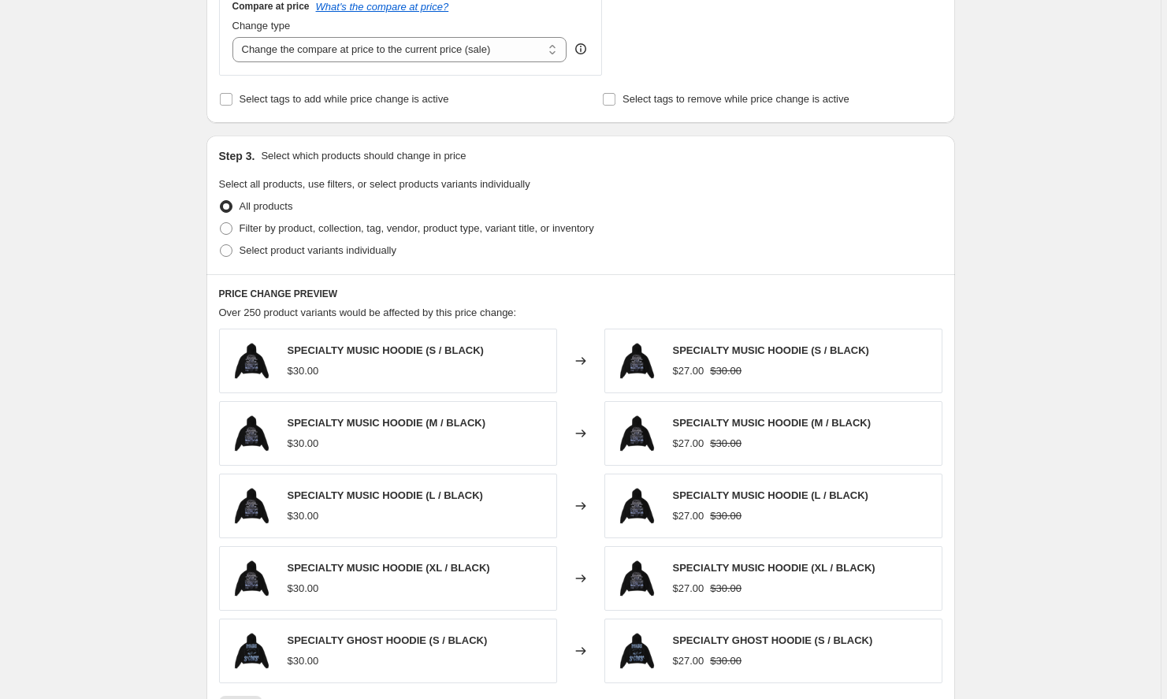
scroll to position [704, 0]
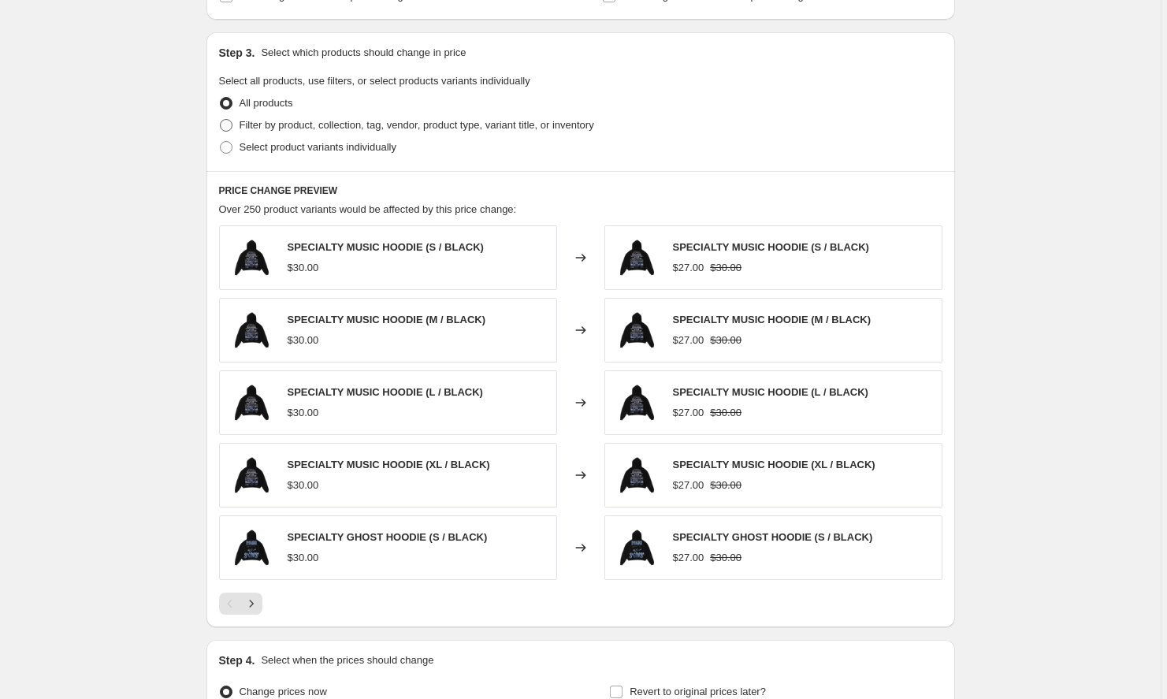
click at [363, 126] on span "Filter by product, collection, tag, vendor, product type, variant title, or inv…" at bounding box center [417, 125] width 355 height 12
click at [221, 120] on input "Filter by product, collection, tag, vendor, product type, variant title, or inv…" at bounding box center [220, 119] width 1 height 1
radio input "true"
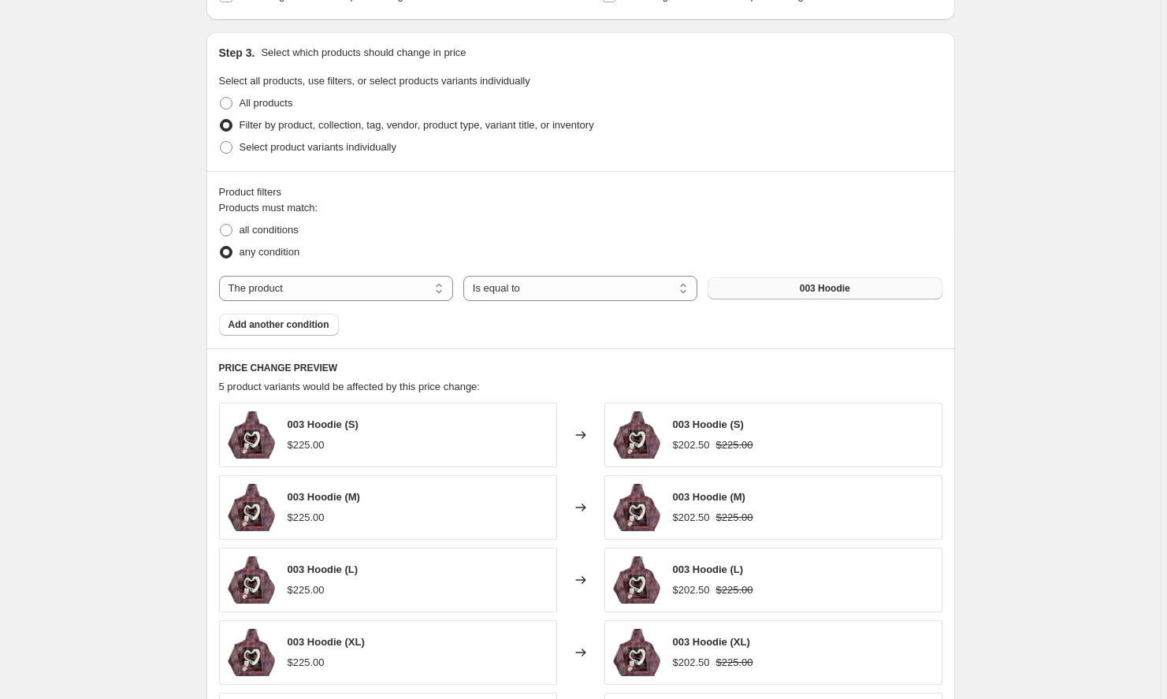
click at [820, 285] on span "003 Hoodie" at bounding box center [825, 288] width 50 height 13
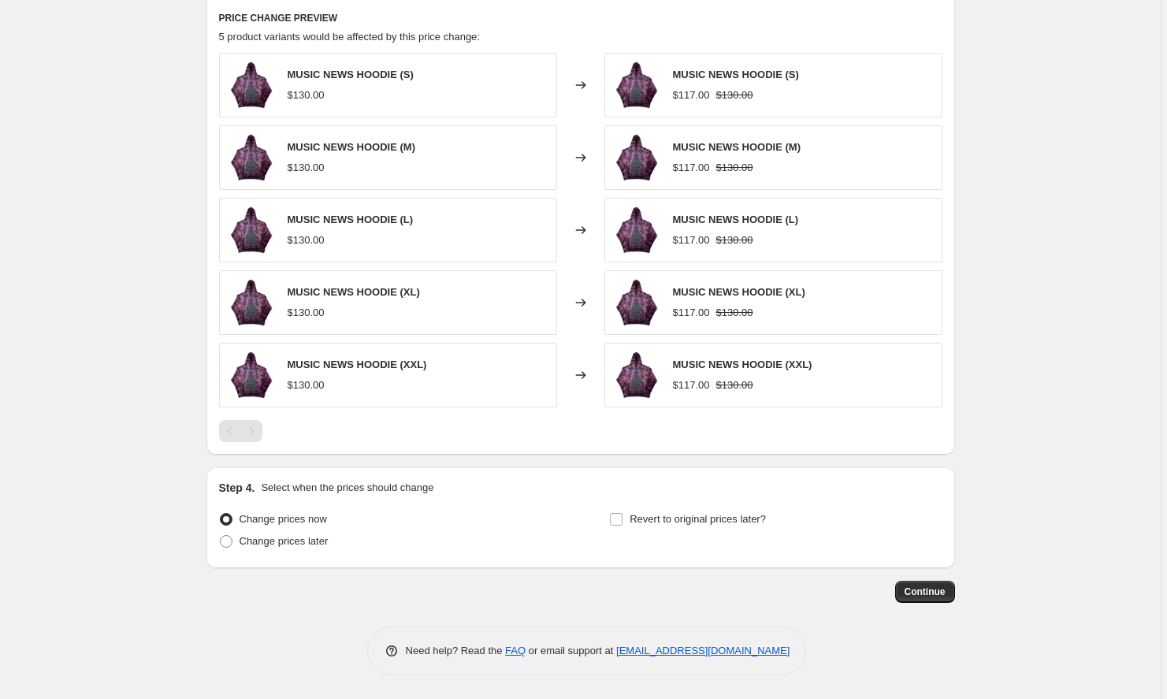
scroll to position [1054, 0]
click at [919, 595] on span "Continue" at bounding box center [925, 592] width 41 height 13
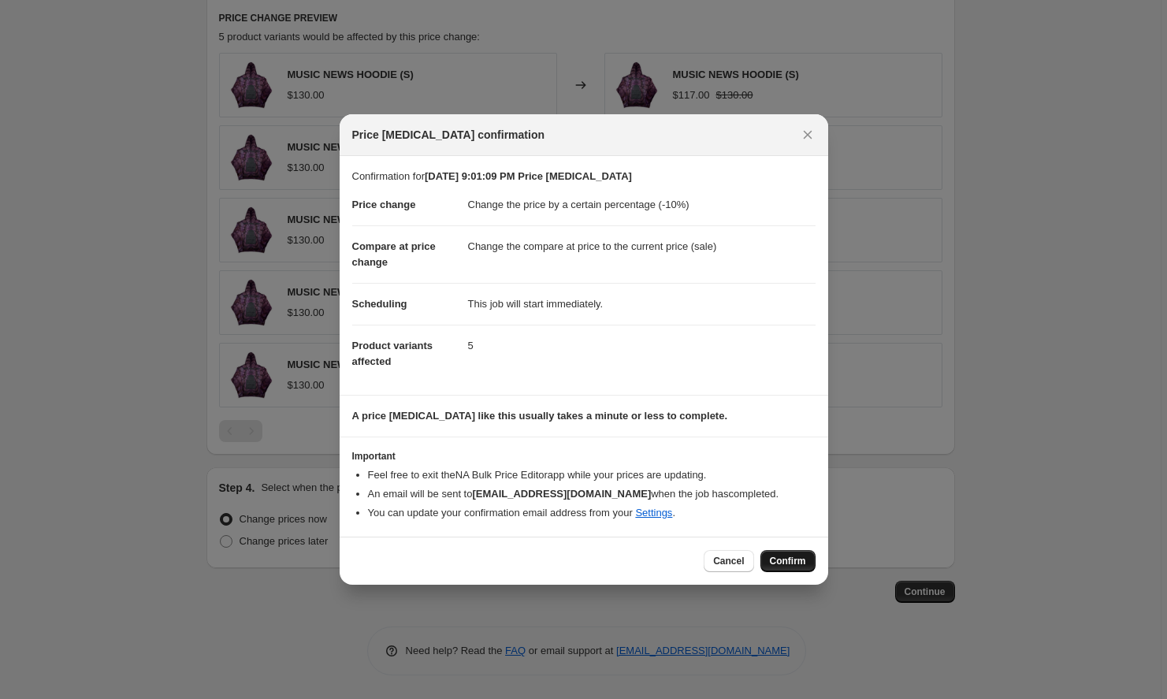
click at [774, 555] on button "Confirm" at bounding box center [788, 561] width 55 height 22
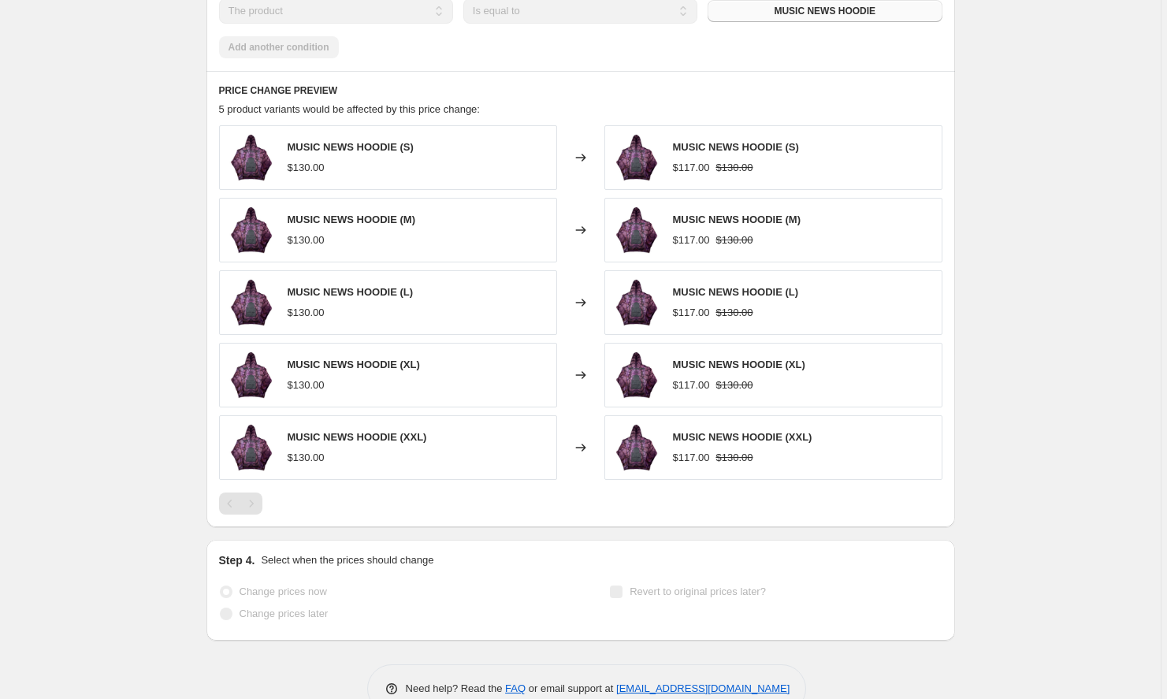
select select "percentage"
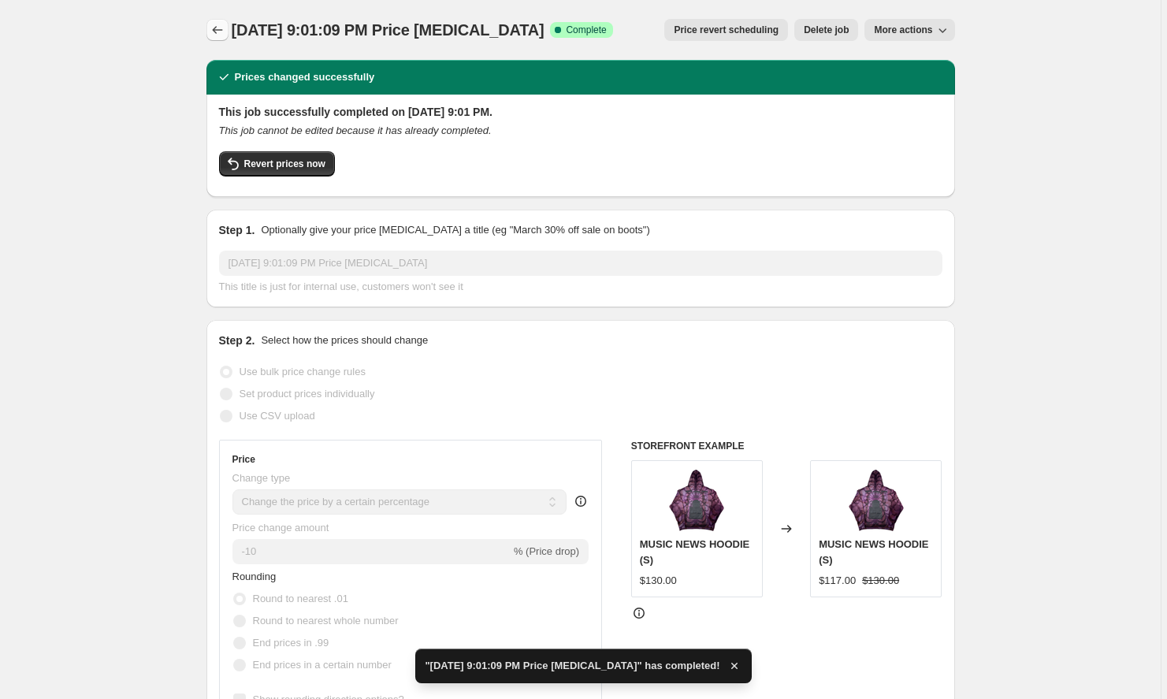
click at [223, 28] on icon "Price change jobs" at bounding box center [218, 30] width 16 height 16
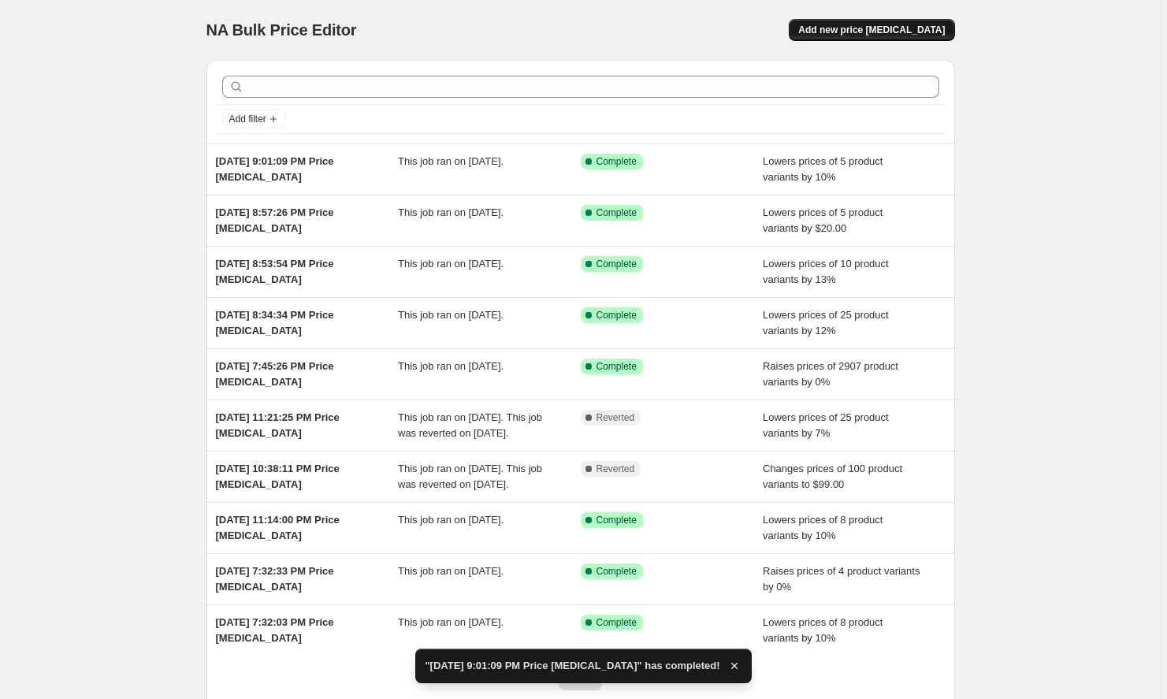
click at [895, 35] on span "Add new price [MEDICAL_DATA]" at bounding box center [871, 30] width 147 height 13
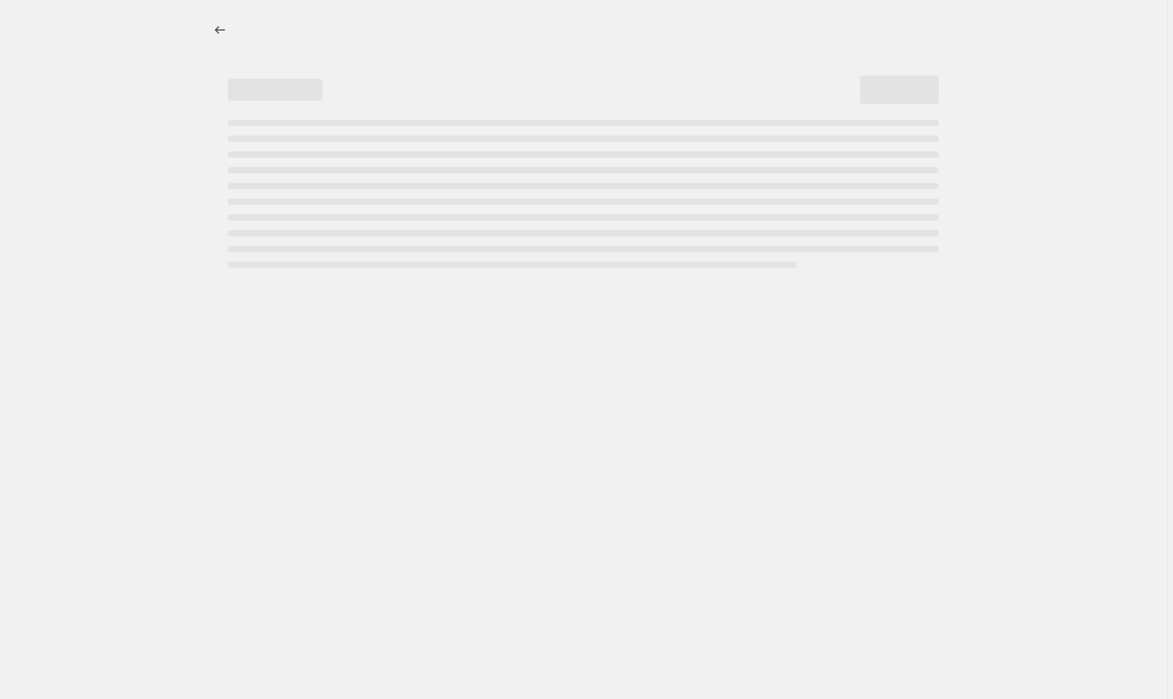
select select "percentage"
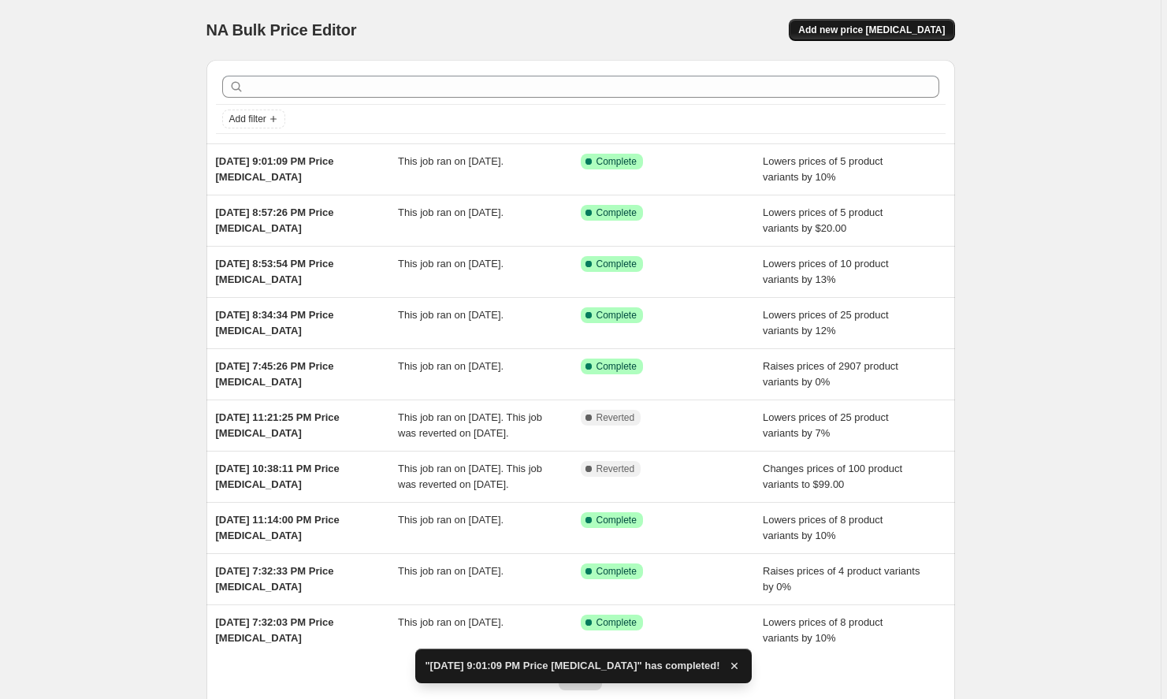
click at [879, 21] on button "Add new price [MEDICAL_DATA]" at bounding box center [872, 30] width 166 height 22
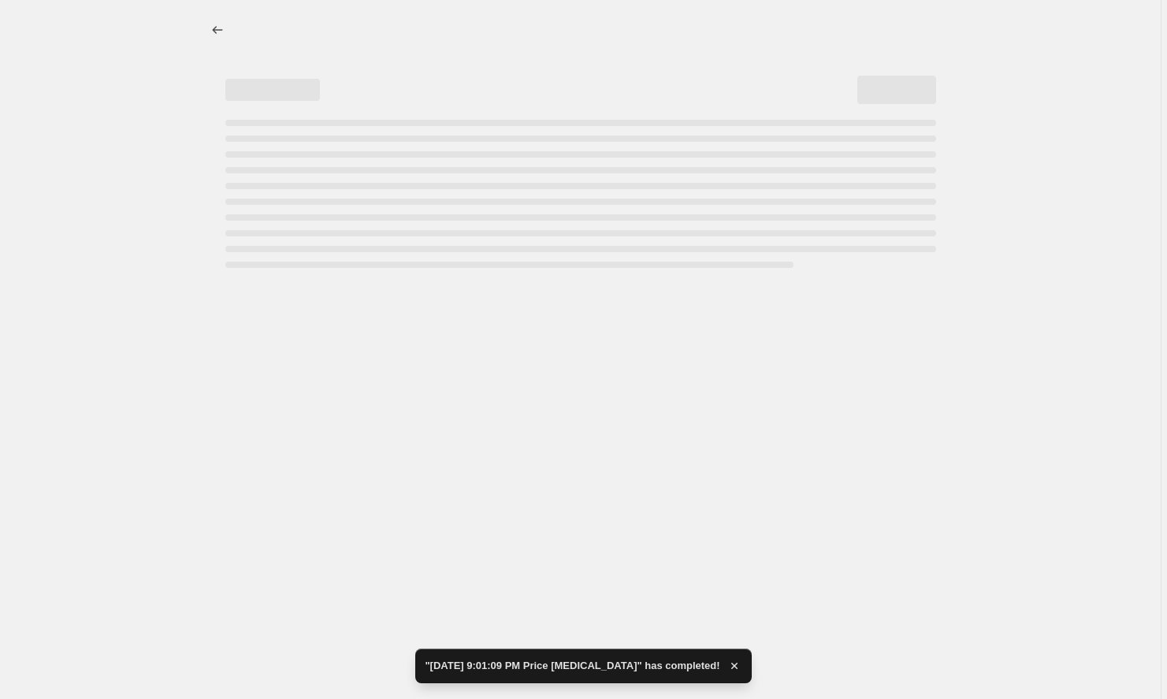
select select "percentage"
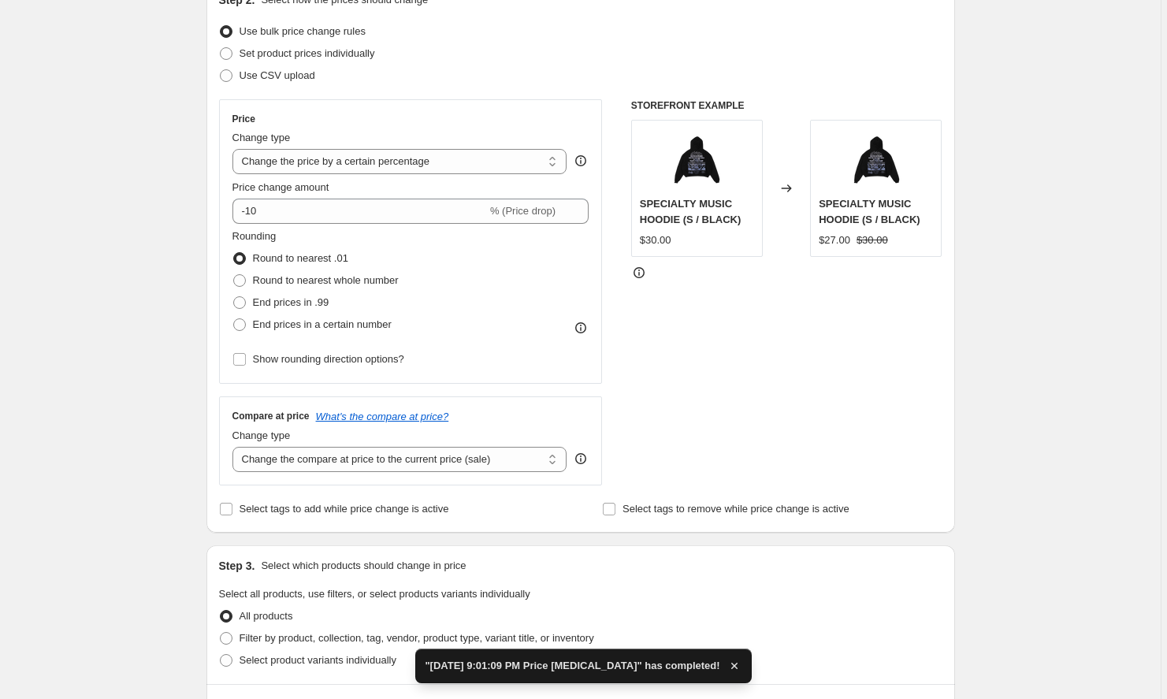
scroll to position [214, 0]
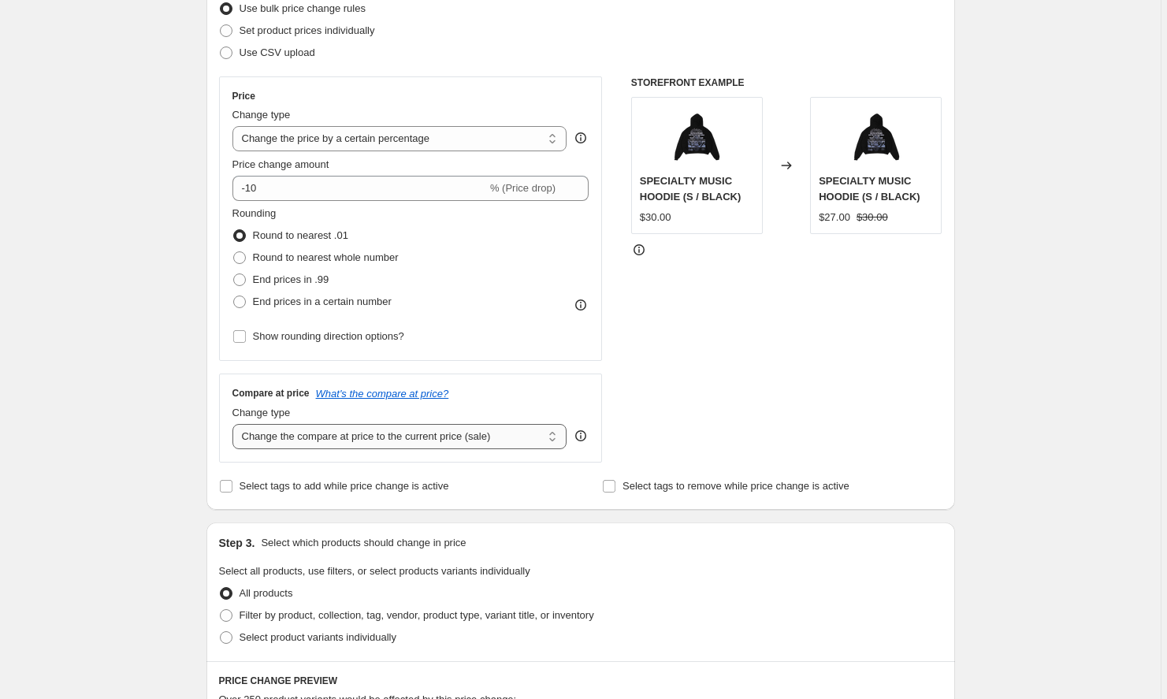
select select "by"
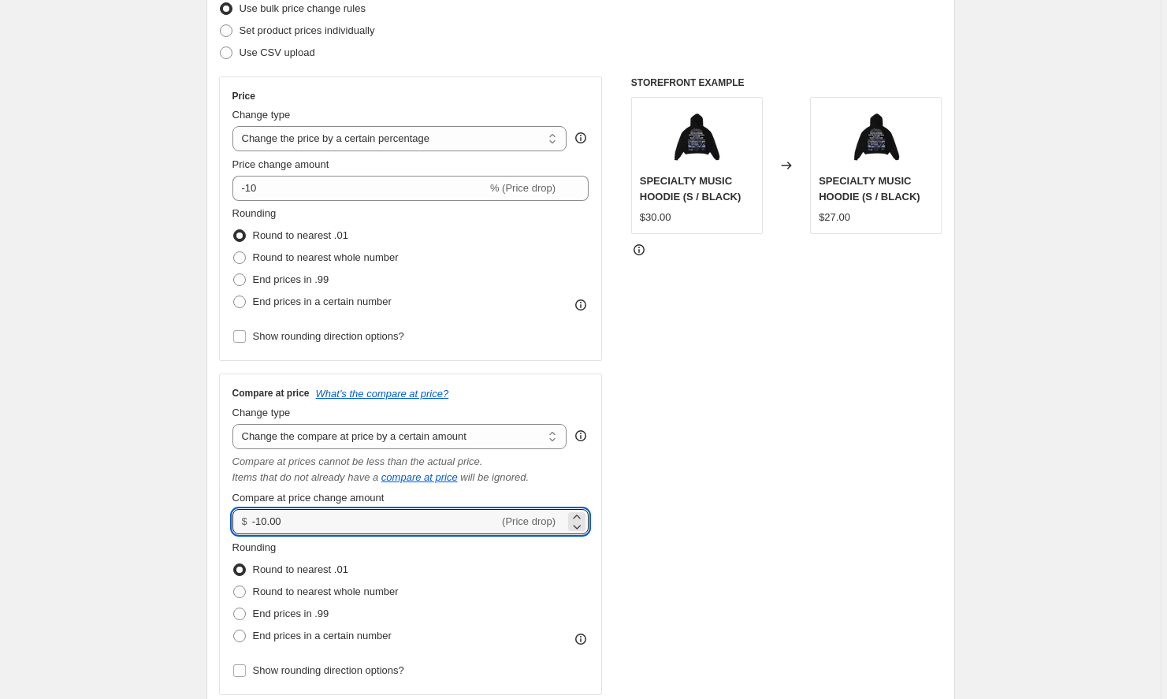
drag, startPoint x: 316, startPoint y: 525, endPoint x: 209, endPoint y: 513, distance: 107.9
click at [209, 513] on div "Step 2. Select how the prices should change Use bulk price change rules Set pro…" at bounding box center [581, 350] width 749 height 786
type input "26.00"
click at [326, 194] on input "-10" at bounding box center [360, 188] width 255 height 25
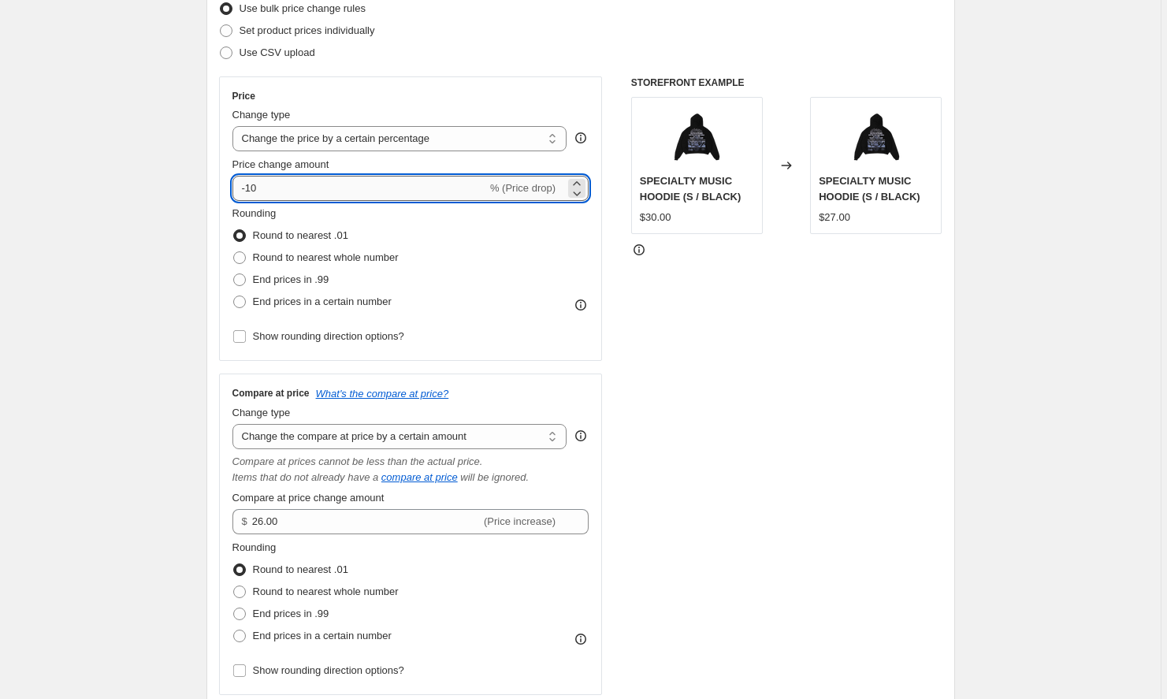
type input "-1"
type input "0"
click at [757, 387] on div "STOREFRONT EXAMPLE SPECIALTY MUSIC HOODIE (S / BLACK) $30.00 Changed to SPECIAL…" at bounding box center [786, 385] width 311 height 619
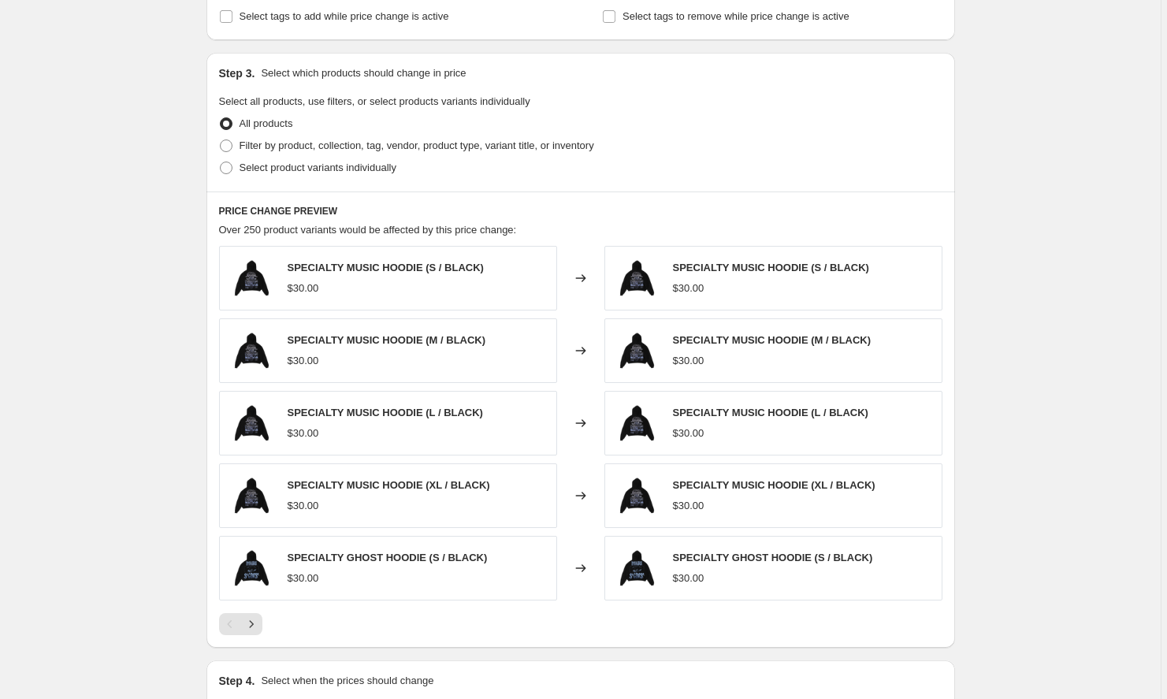
scroll to position [861, 0]
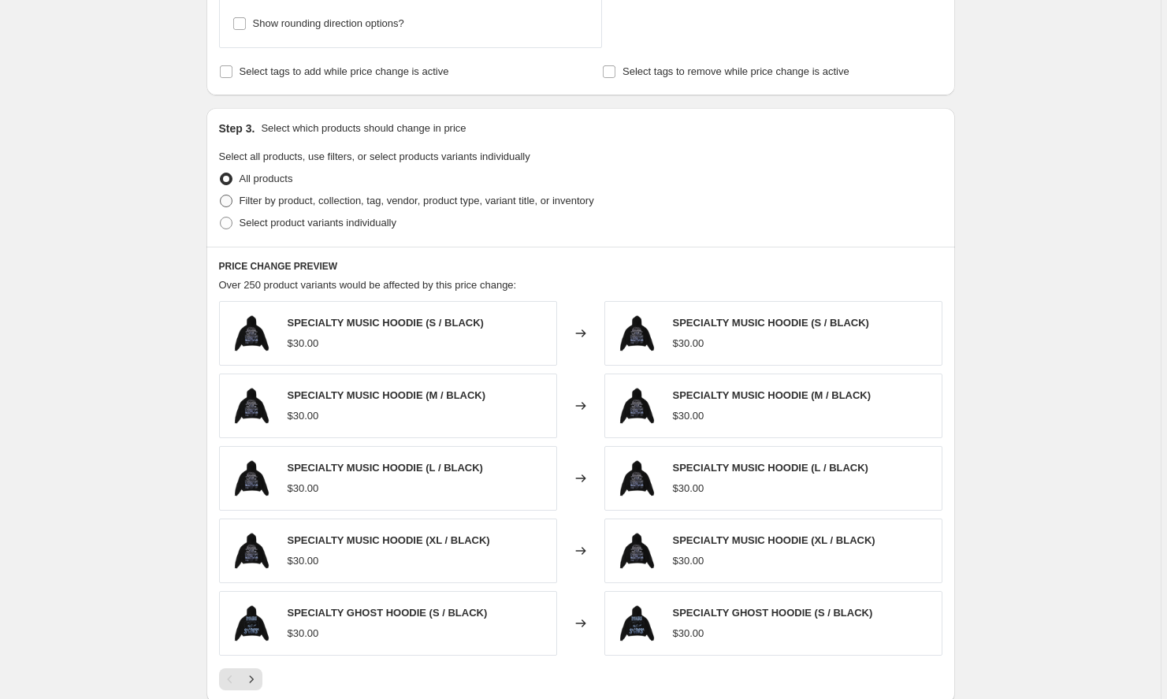
click at [519, 200] on span "Filter by product, collection, tag, vendor, product type, variant title, or inv…" at bounding box center [417, 201] width 355 height 12
click at [221, 195] on input "Filter by product, collection, tag, vendor, product type, variant title, or inv…" at bounding box center [220, 195] width 1 height 1
radio input "true"
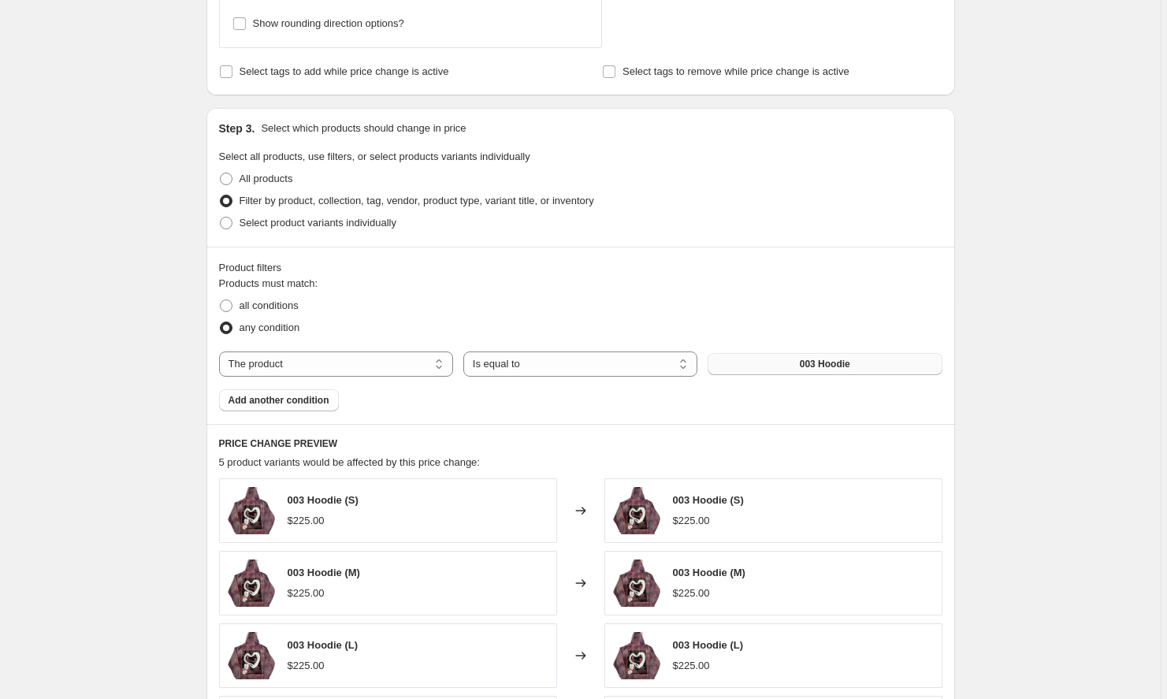
click at [802, 358] on button "003 Hoodie" at bounding box center [825, 364] width 234 height 22
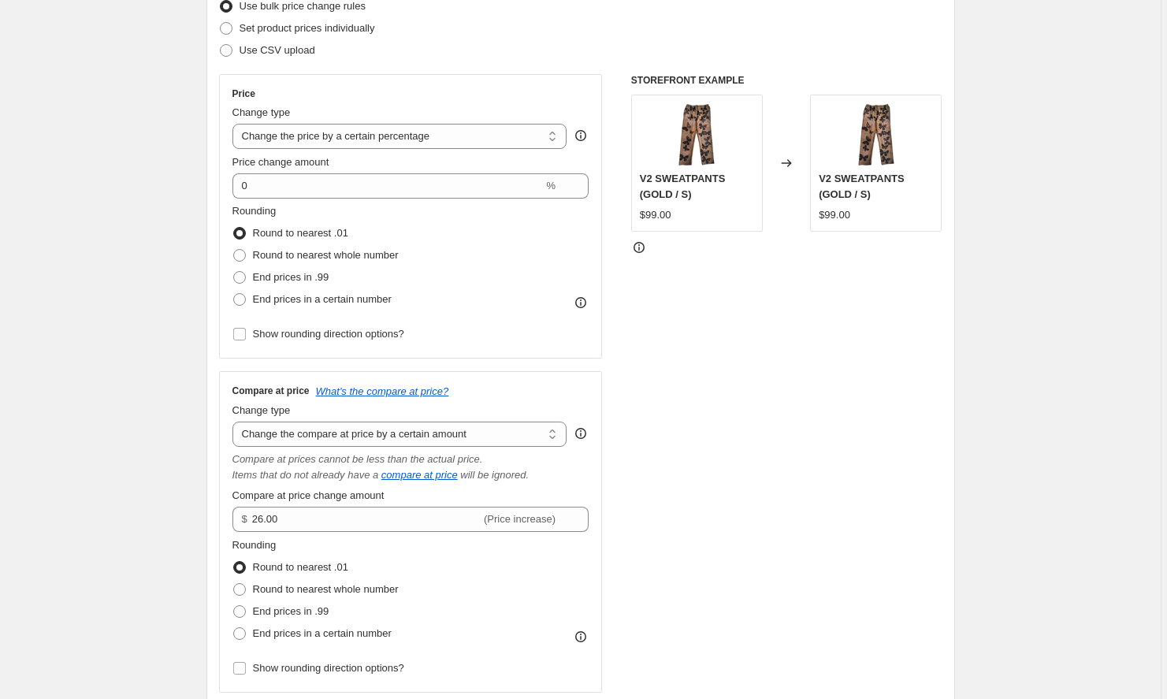
scroll to position [263, 0]
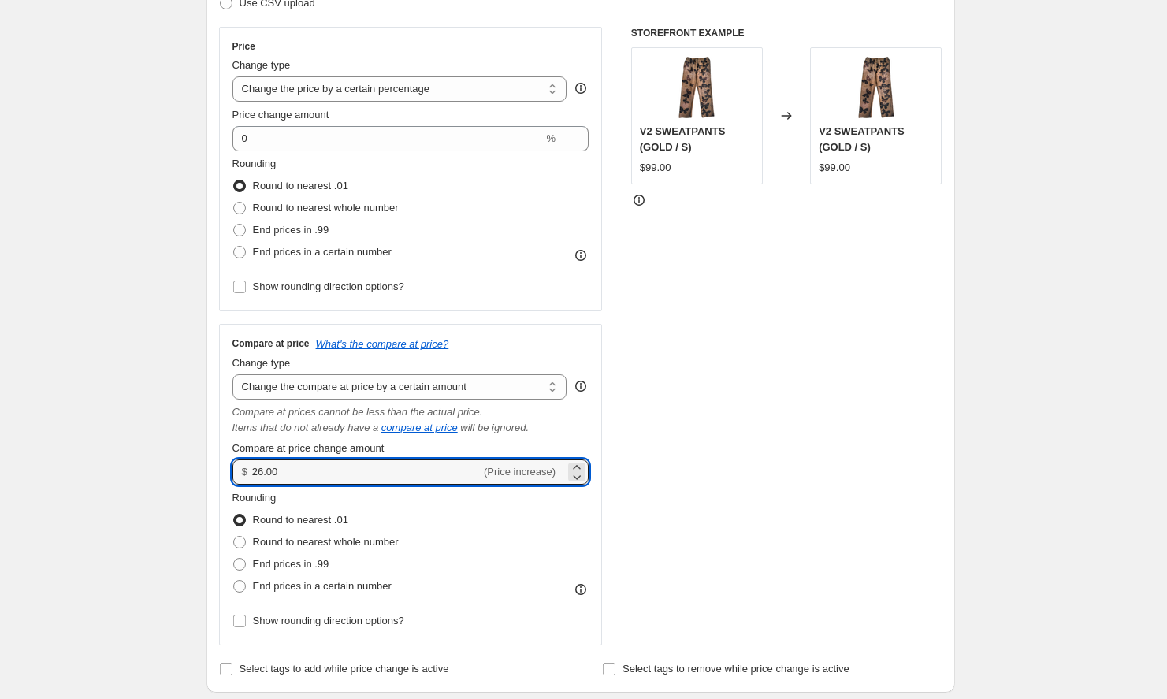
drag, startPoint x: 279, startPoint y: 476, endPoint x: 222, endPoint y: 474, distance: 56.8
click at [222, 474] on div "Compare at price What's the compare at price? Change type Change the compare at…" at bounding box center [411, 485] width 384 height 322
type input "125.00"
click at [843, 494] on div "STOREFRONT EXAMPLE V2 SWEATPANTS (GOLD / S) $99.00 Changed to V2 SWEATPANTS (GO…" at bounding box center [786, 336] width 311 height 619
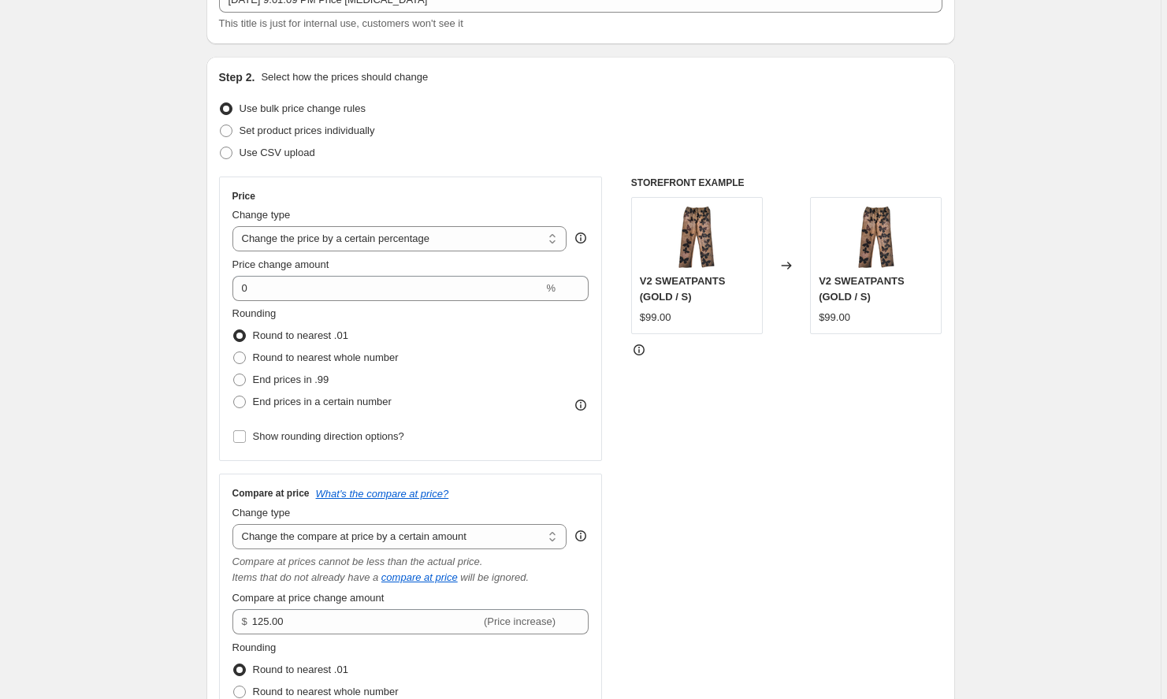
scroll to position [120, 0]
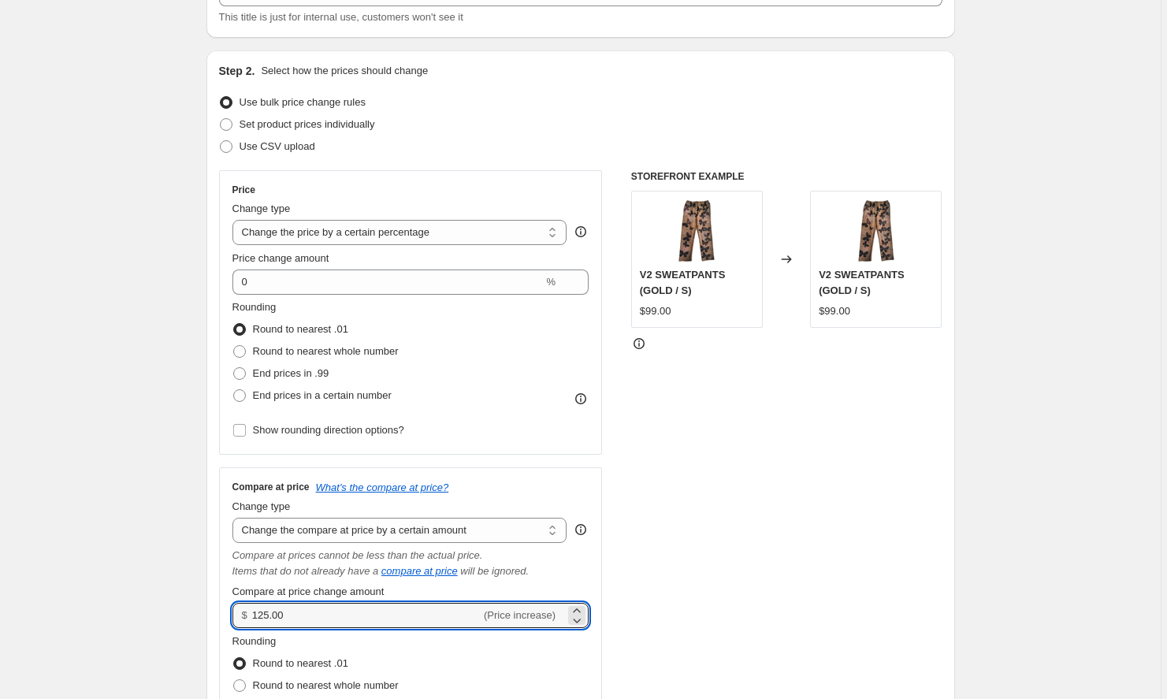
drag, startPoint x: 308, startPoint y: 621, endPoint x: 249, endPoint y: 620, distance: 59.1
click at [249, 620] on div "$ 125.00 (Price increase)" at bounding box center [411, 615] width 357 height 25
click at [772, 588] on div "STOREFRONT EXAMPLE V2 SWEATPANTS (GOLD / S) $99.00 Changed to V2 SWEATPANTS (GO…" at bounding box center [786, 479] width 311 height 619
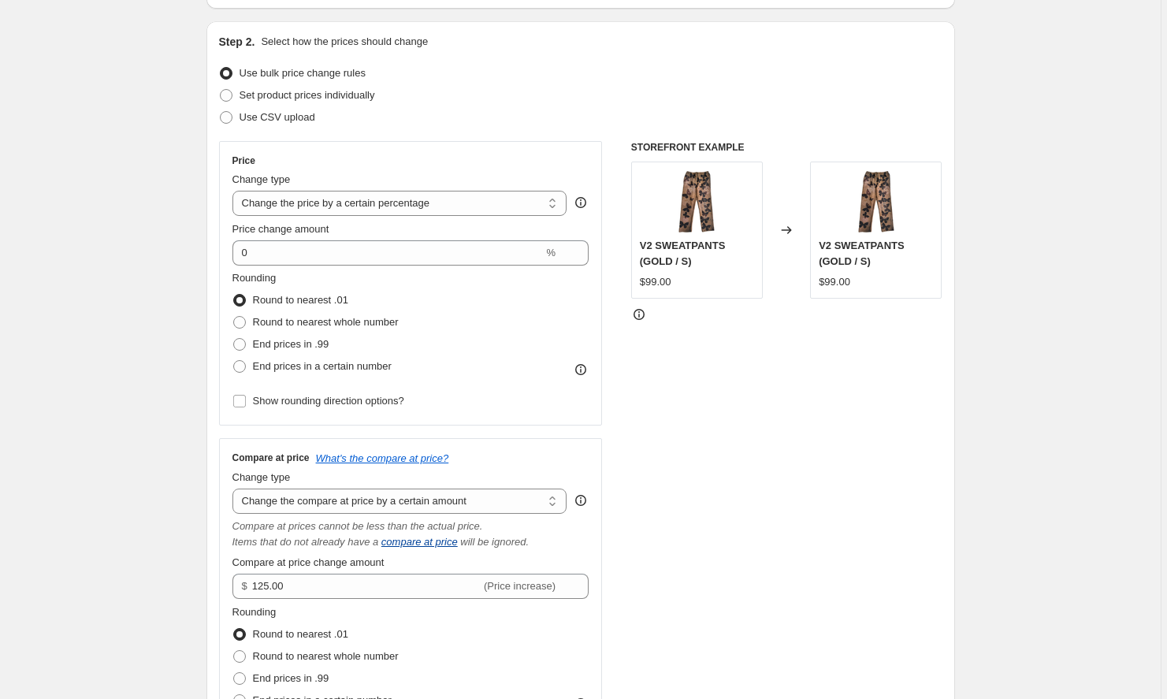
scroll to position [170, 0]
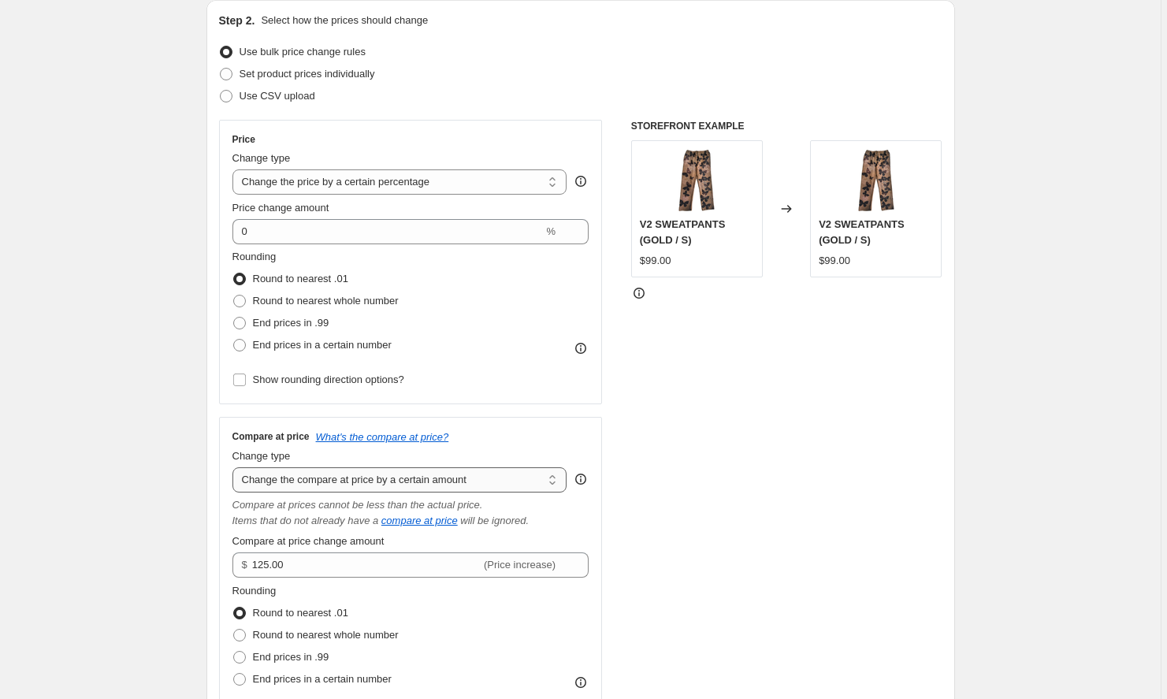
select select "to"
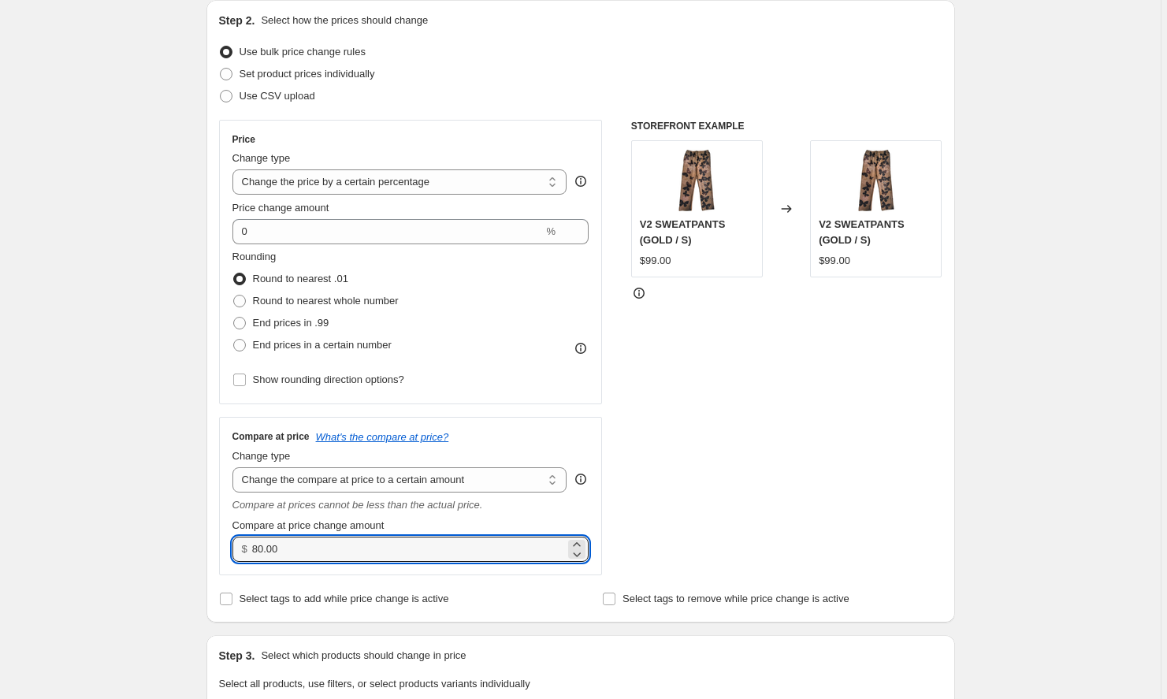
drag, startPoint x: 329, startPoint y: 549, endPoint x: 192, endPoint y: 531, distance: 137.5
type input "125.00"
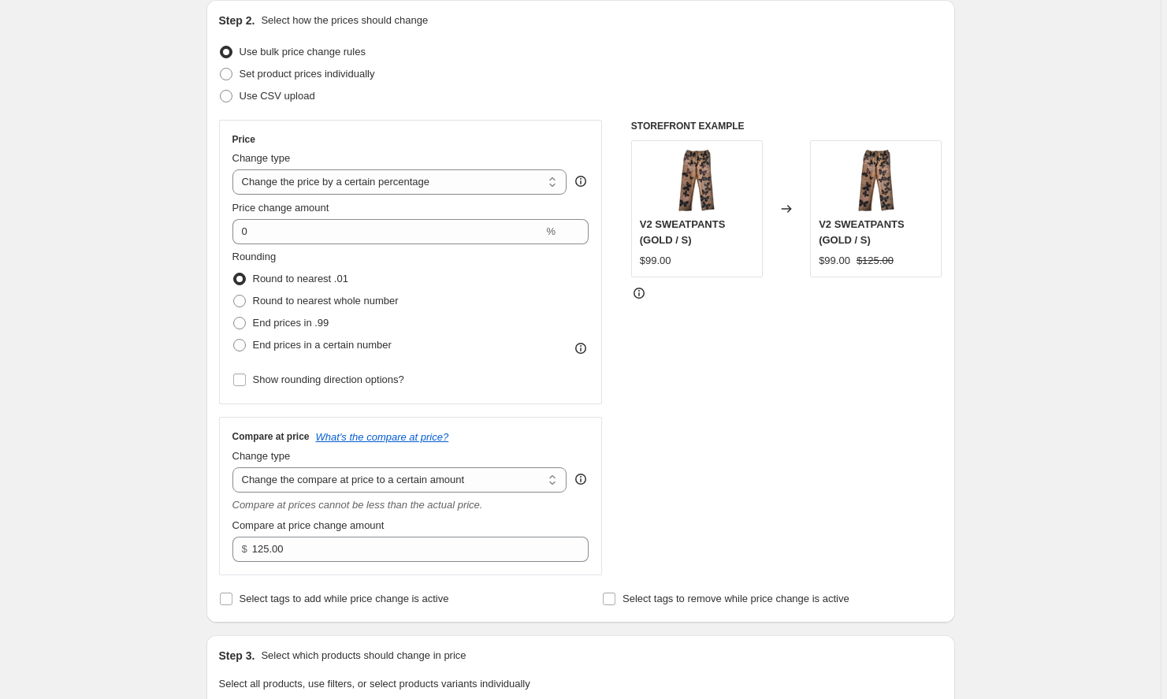
click at [674, 482] on div "STOREFRONT EXAMPLE V2 SWEATPANTS (GOLD / S) $99.00 Changed to V2 SWEATPANTS (GO…" at bounding box center [786, 348] width 311 height 456
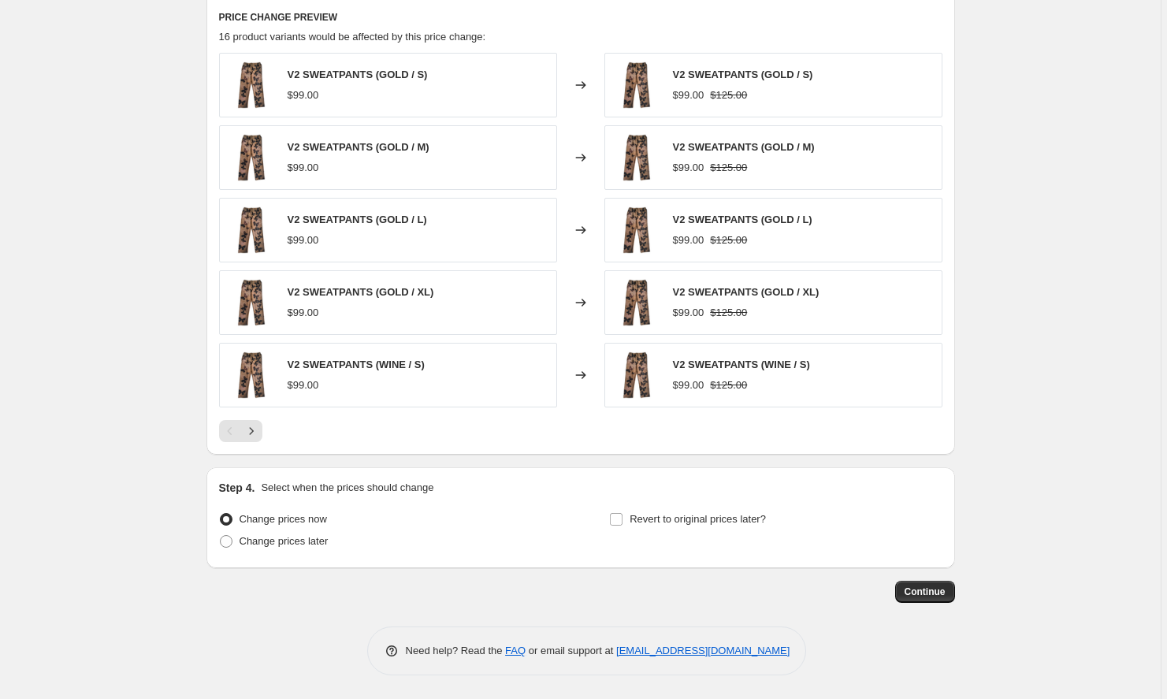
scroll to position [1124, 0]
click at [928, 589] on span "Continue" at bounding box center [925, 592] width 41 height 13
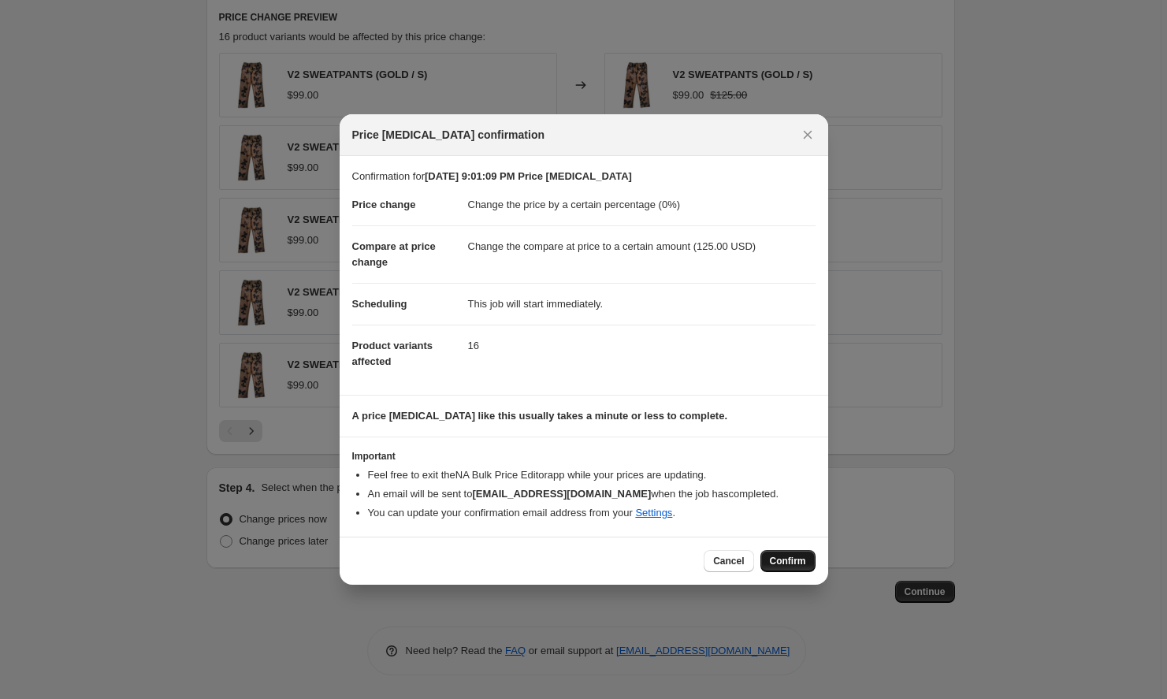
click at [791, 563] on span "Confirm" at bounding box center [788, 561] width 36 height 13
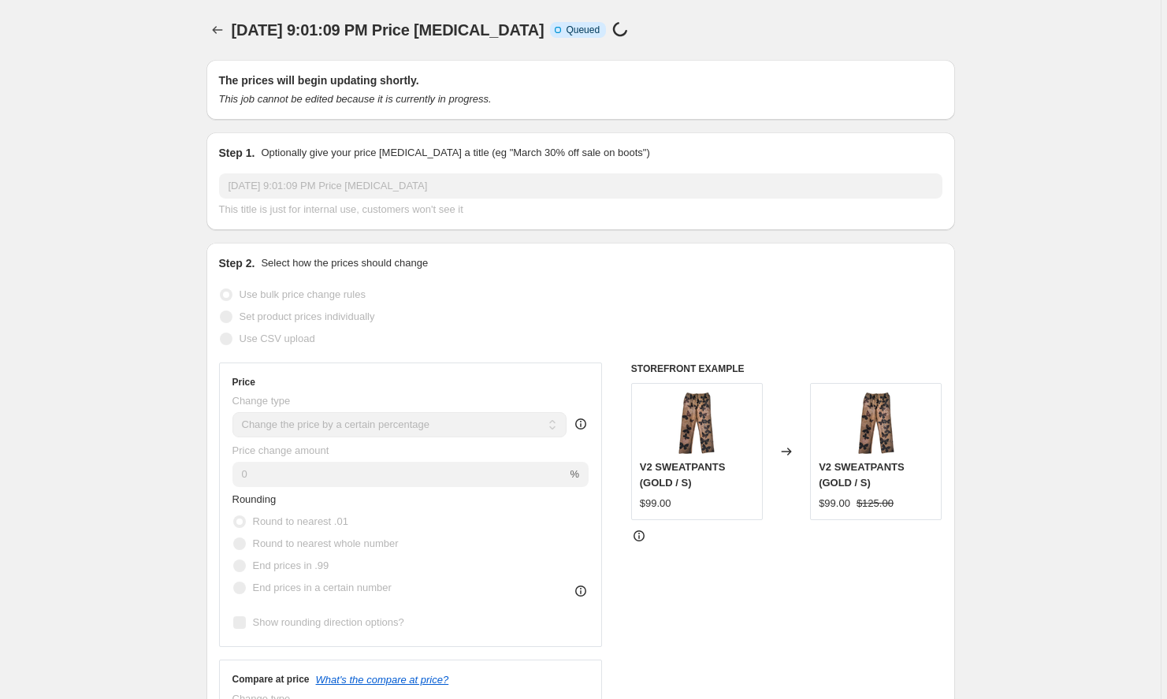
select select "percentage"
select select "to"
